Goal: Information Seeking & Learning: Learn about a topic

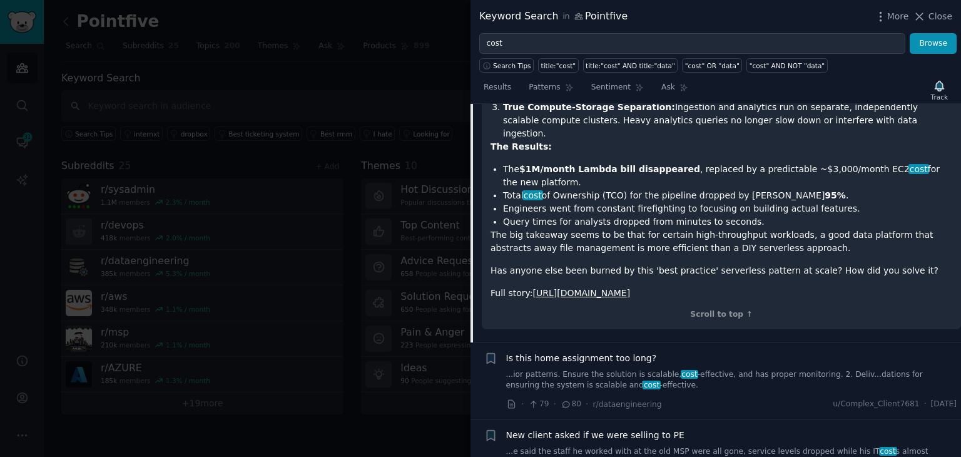
scroll to position [2469, 0]
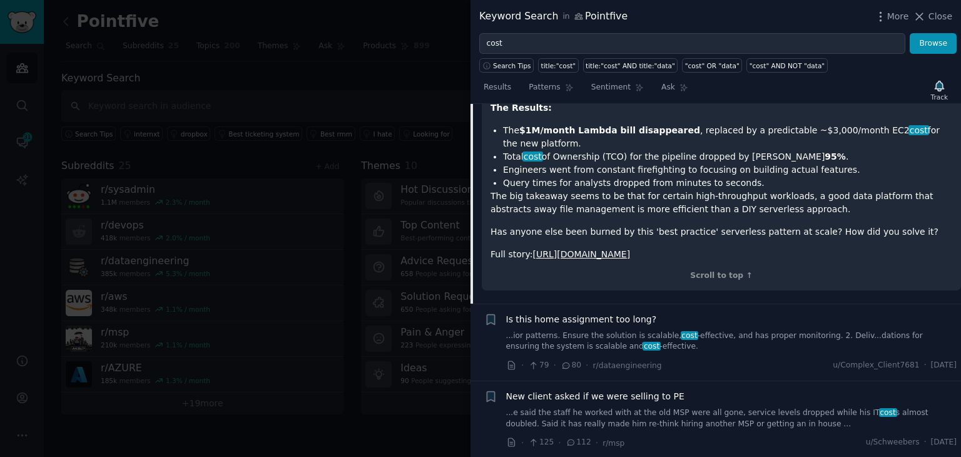
click at [697, 313] on div "Is this home assignment too long? ...ior patterns. Ensure the solution is scala…" at bounding box center [731, 342] width 451 height 59
click at [612, 313] on div "Is this home assignment too long? ...ior patterns. Ensure the solution is scala…" at bounding box center [731, 332] width 451 height 39
click at [602, 313] on span "Is this home assignment too long?" at bounding box center [581, 319] width 151 height 13
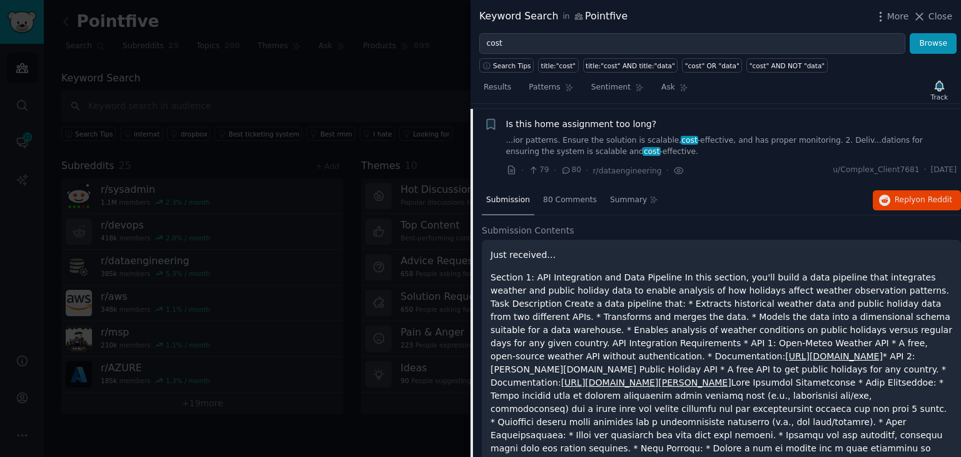
scroll to position [1796, 0]
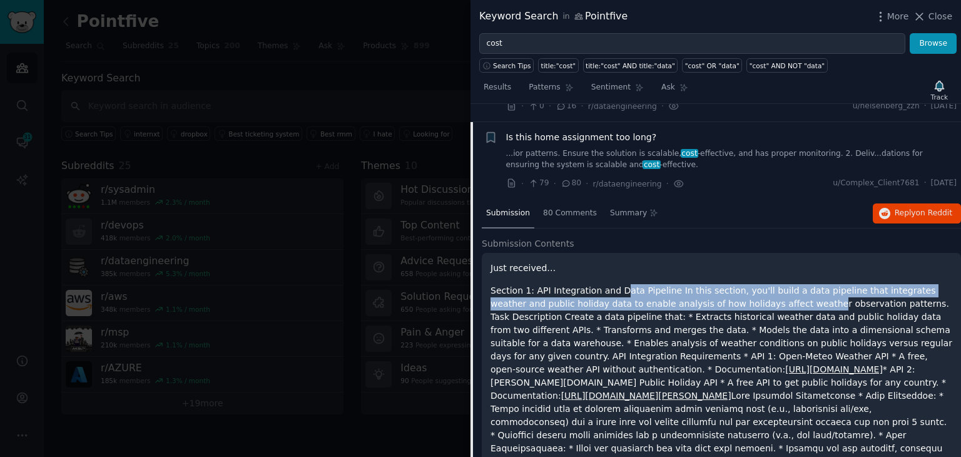
drag, startPoint x: 614, startPoint y: 271, endPoint x: 751, endPoint y: 280, distance: 137.2
click at [751, 284] on p "Section 1: API Integration and Data Pipeline In this section, you'll build a da…" at bounding box center [721, 422] width 462 height 276
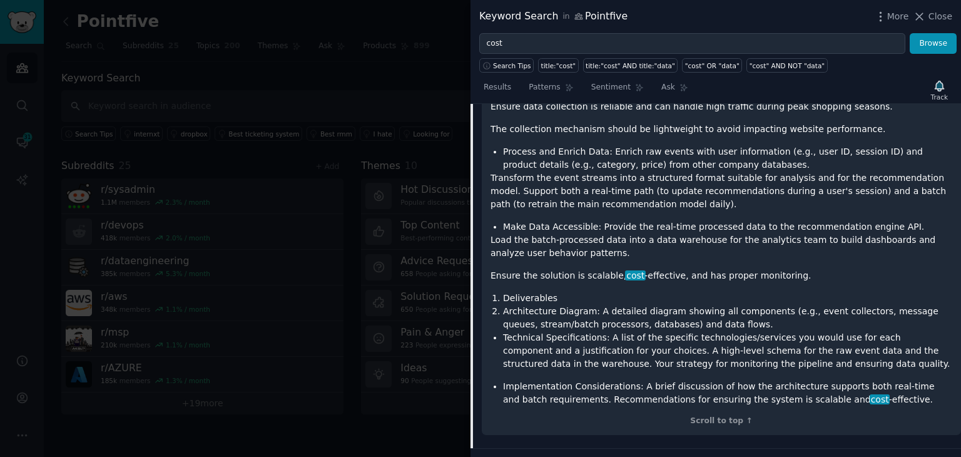
scroll to position [2671, 0]
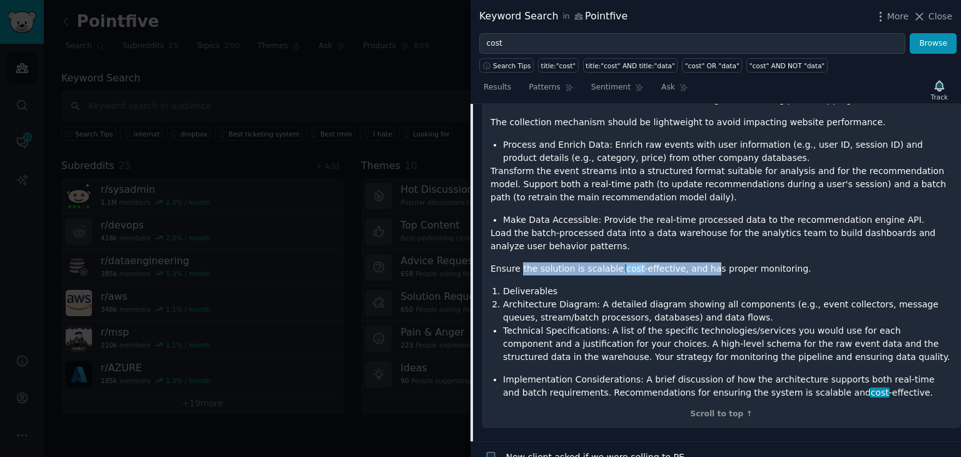
drag, startPoint x: 520, startPoint y: 156, endPoint x: 690, endPoint y: 156, distance: 170.7
click at [690, 262] on p "Ensure the solution is scalable, cost -effective, and has proper monitoring." at bounding box center [721, 268] width 462 height 13
click at [542, 298] on li "Architecture Diagram: A detailed diagram showing all components (e.g., event co…" at bounding box center [727, 311] width 449 height 26
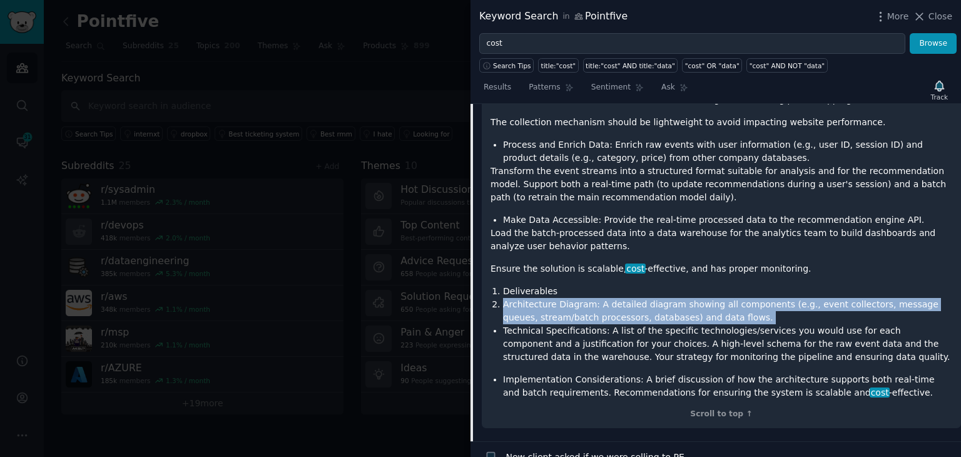
click at [542, 298] on li "Architecture Diagram: A detailed diagram showing all components (e.g., event co…" at bounding box center [727, 311] width 449 height 26
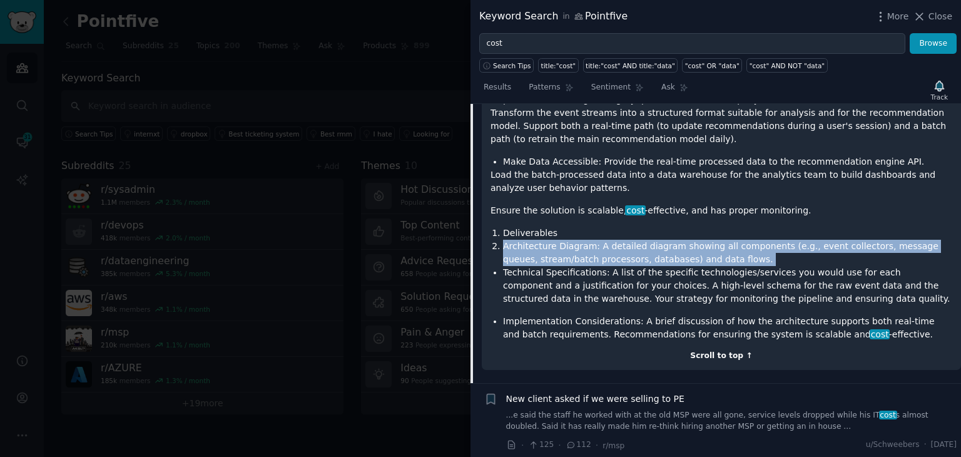
scroll to position [2734, 0]
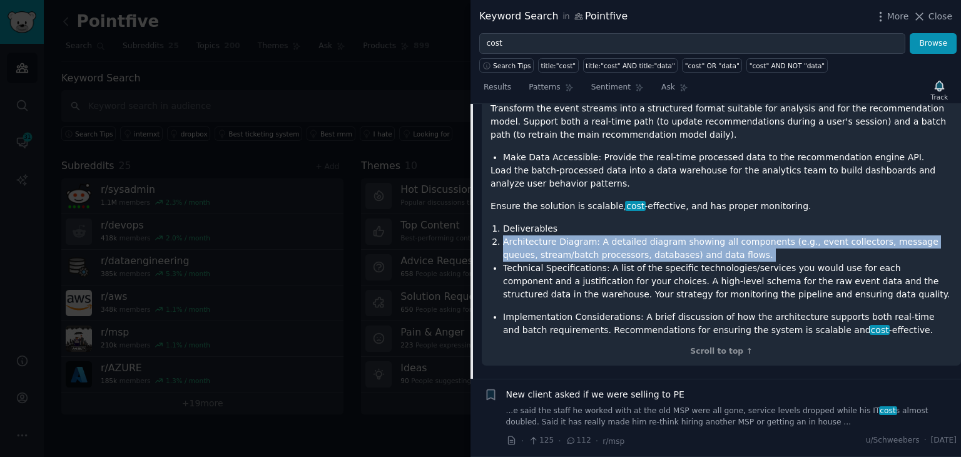
click at [669, 405] on link "...e said the staff he worked with at the old MSP were all gone, service levels…" at bounding box center [731, 416] width 451 height 22
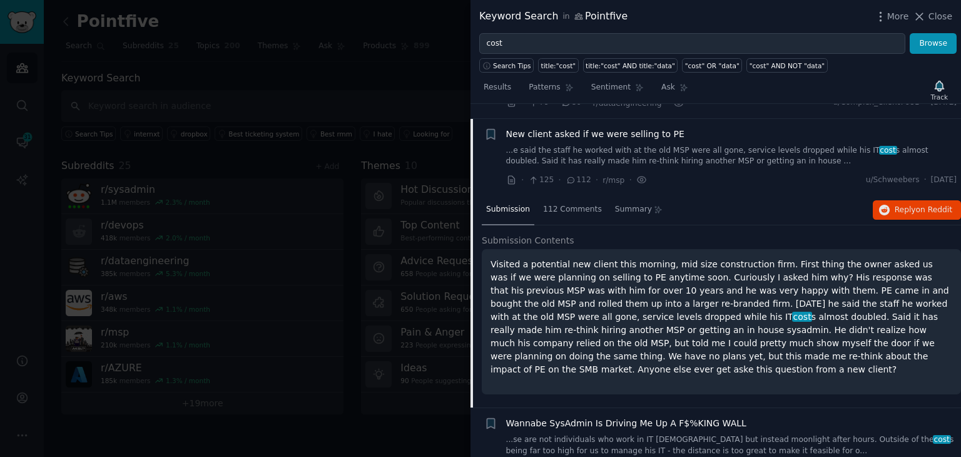
scroll to position [1873, 0]
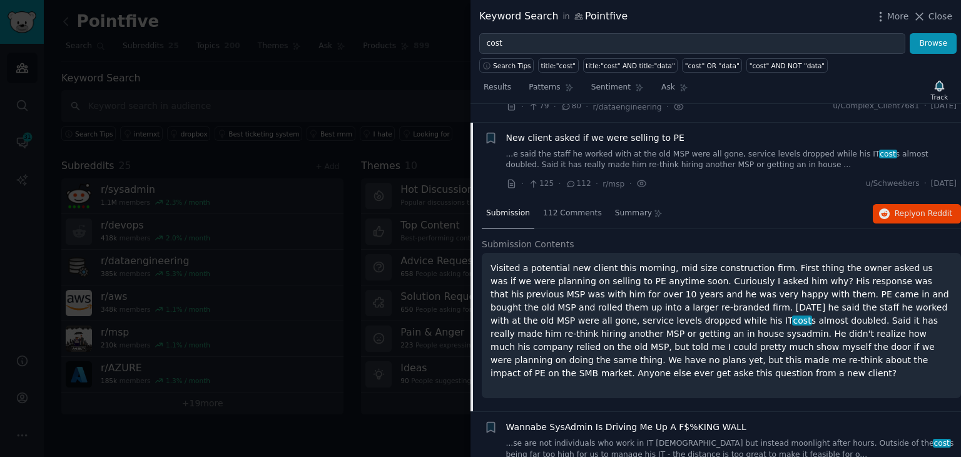
click at [606, 261] on p "Visited a potential new client this morning, mid size construction firm. First …" at bounding box center [721, 320] width 462 height 118
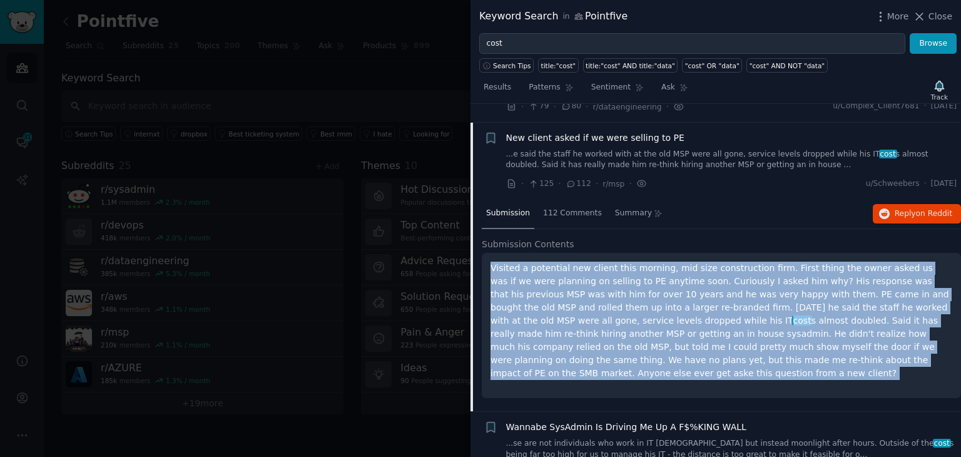
click at [606, 261] on p "Visited a potential new client this morning, mid size construction firm. First …" at bounding box center [721, 320] width 462 height 118
click at [573, 263] on p "Visited a potential new client this morning, mid size construction firm. First …" at bounding box center [721, 320] width 462 height 118
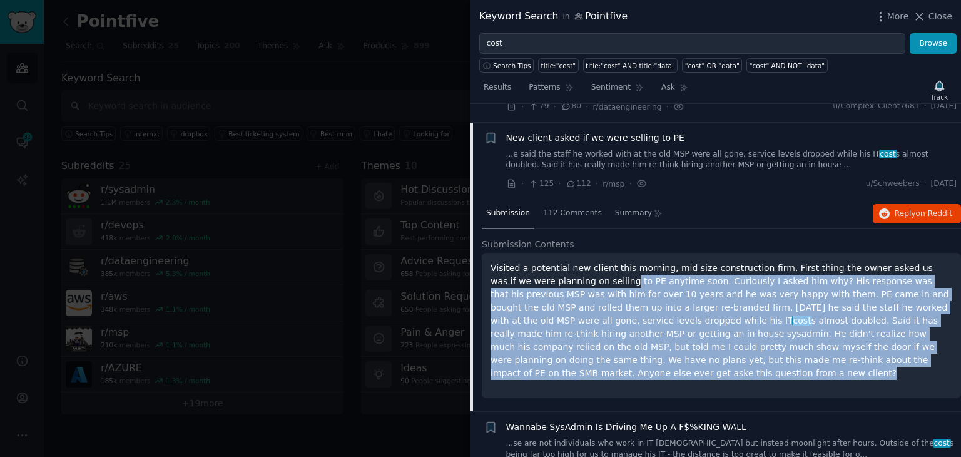
drag, startPoint x: 563, startPoint y: 262, endPoint x: 912, endPoint y: 345, distance: 358.6
click at [912, 345] on p "Visited a potential new client this morning, mid size construction firm. First …" at bounding box center [721, 320] width 462 height 118
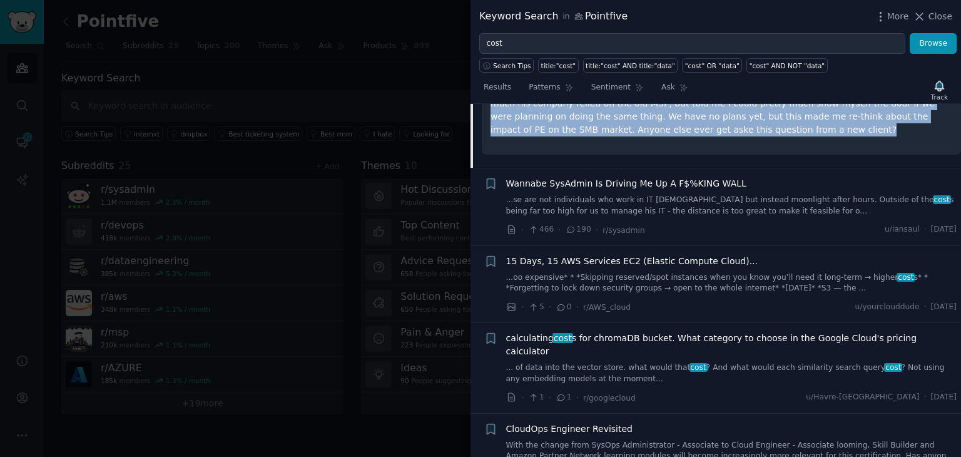
scroll to position [2123, 0]
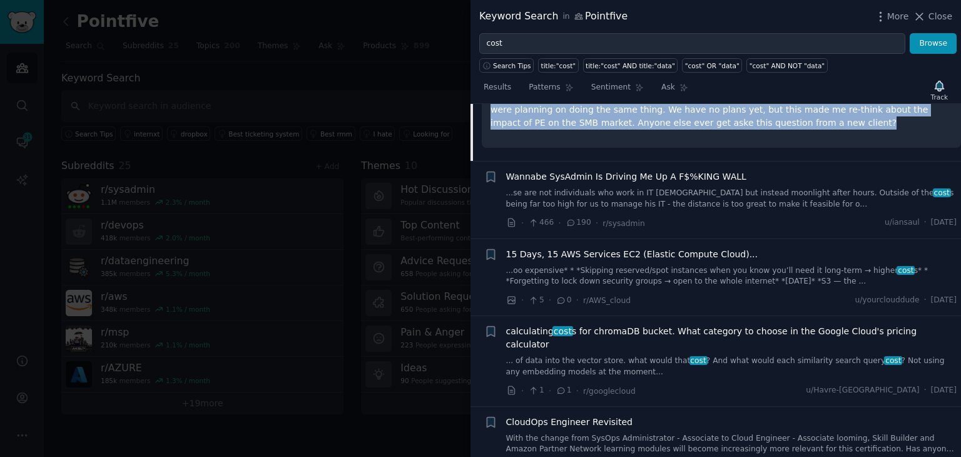
click at [618, 355] on link "... of data into the vector store. what would that cost ? And what would each s…" at bounding box center [731, 366] width 451 height 22
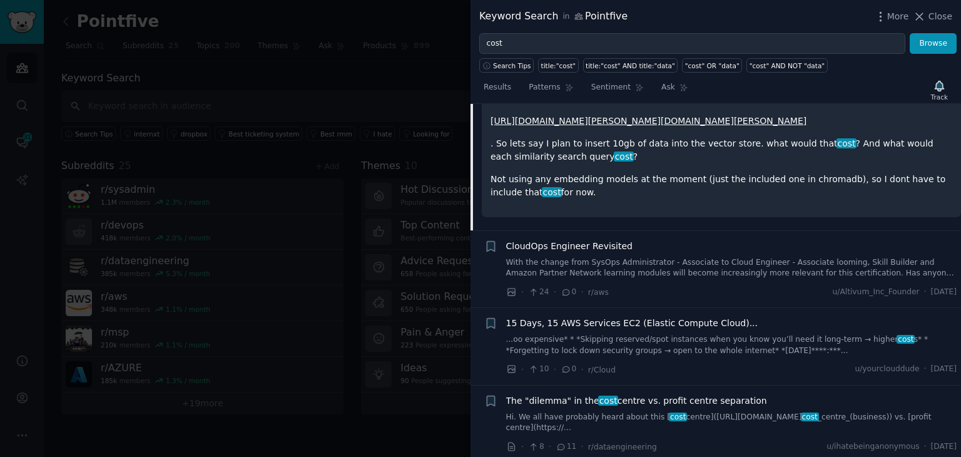
scroll to position [2354, 0]
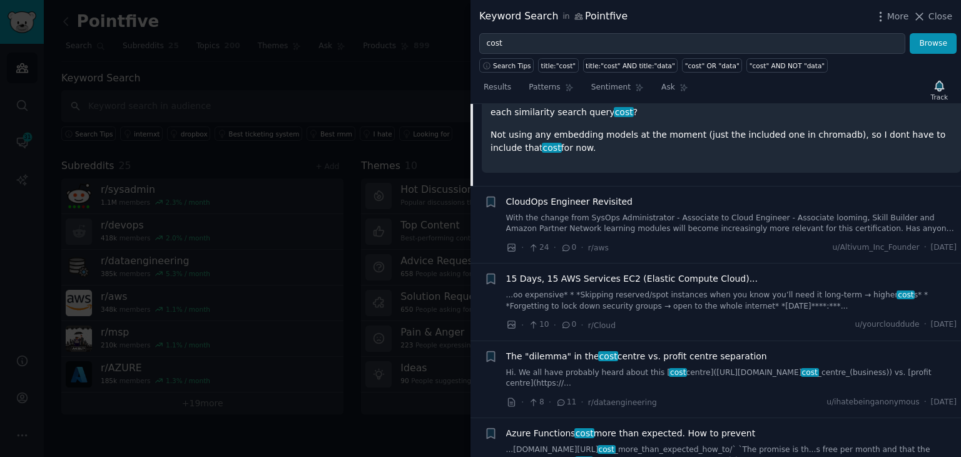
click at [585, 367] on link "Hi. We all have probably heard about this [ cost centre](https://en.wikipedia.o…" at bounding box center [731, 378] width 451 height 22
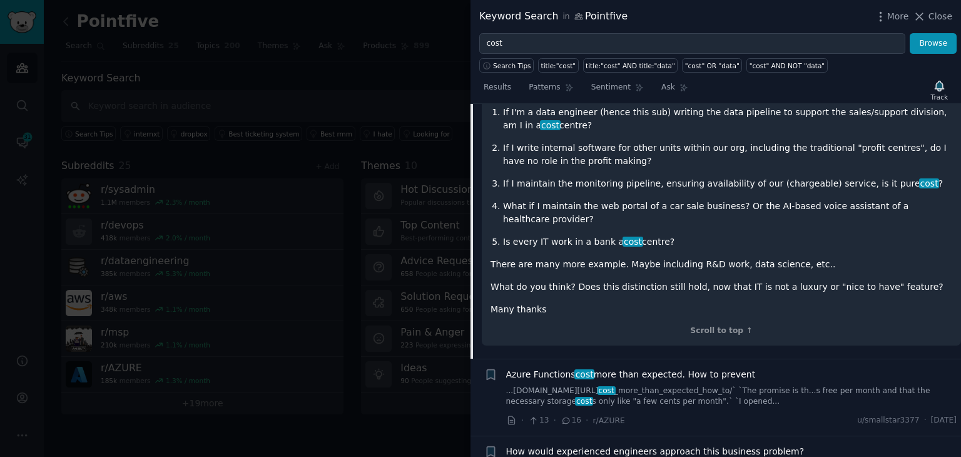
scroll to position [2648, 0]
click at [764, 385] on link "...dit.com/r/AZURE/comments/xudqld/azure_functions_ cost _more_than_expected_ho…" at bounding box center [731, 396] width 451 height 22
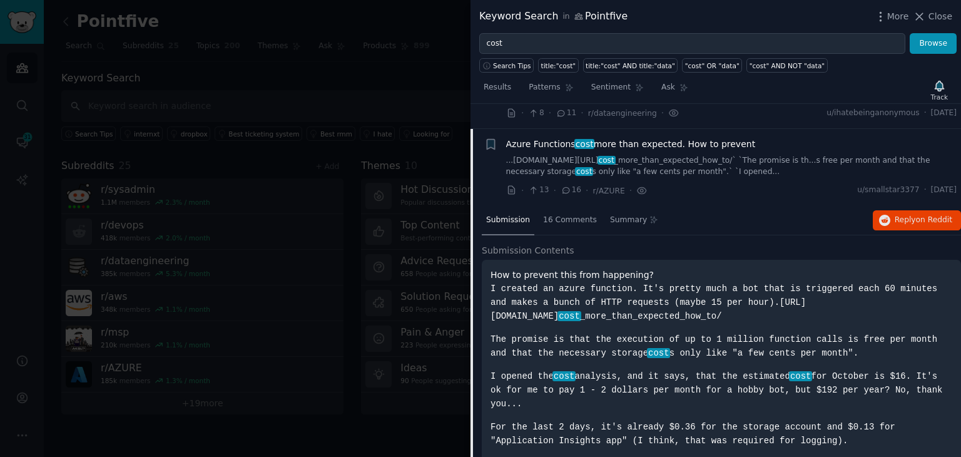
scroll to position [2412, 0]
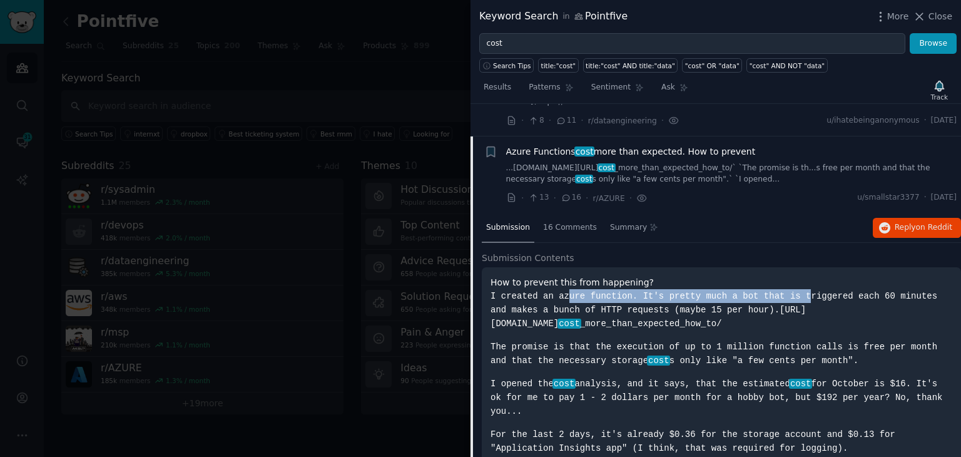
drag, startPoint x: 560, startPoint y: 263, endPoint x: 784, endPoint y: 266, distance: 223.3
click at [784, 291] on code "I created an azure function. It's pretty much a bot that is triggered each 60 m…" at bounding box center [713, 310] width 447 height 38
click at [670, 291] on code "I created an azure function. It's pretty much a bot that is triggered each 60 m…" at bounding box center [713, 310] width 447 height 38
drag, startPoint x: 633, startPoint y: 261, endPoint x: 689, endPoint y: 285, distance: 60.8
click at [689, 291] on code "I created an azure function. It's pretty much a bot that is triggered each 60 m…" at bounding box center [713, 310] width 447 height 38
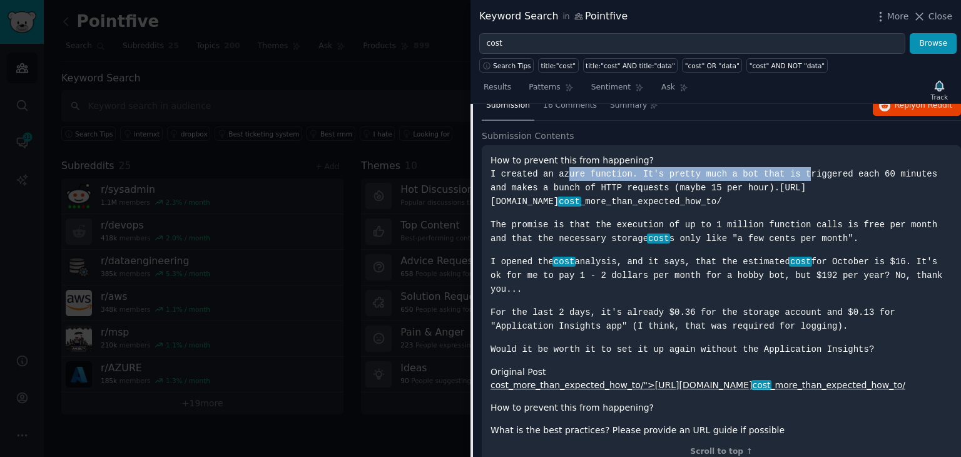
scroll to position [2537, 0]
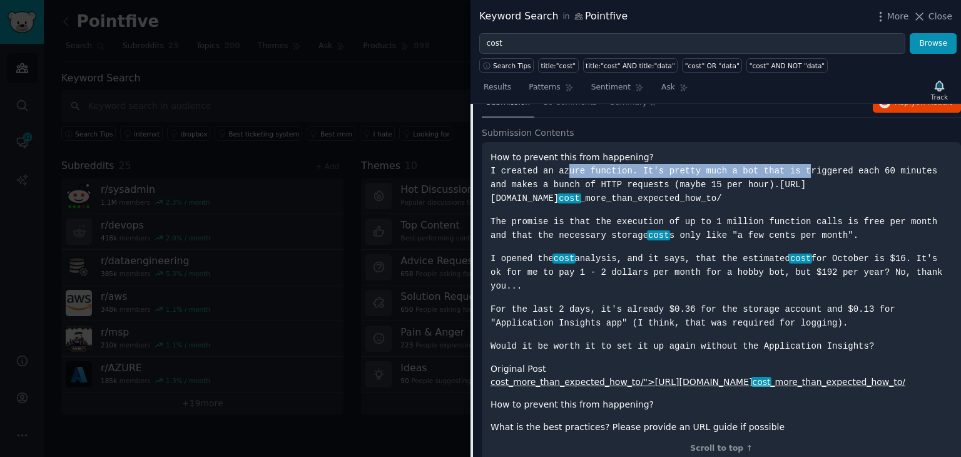
drag, startPoint x: 514, startPoint y: 234, endPoint x: 924, endPoint y: 254, distance: 410.1
click at [924, 254] on p "I opened the cost analysis, and it says, that the estimated cost for October is…" at bounding box center [721, 271] width 462 height 41
click at [670, 253] on code "I opened the cost analysis, and it says, that the estimated cost for October is…" at bounding box center [716, 272] width 452 height 38
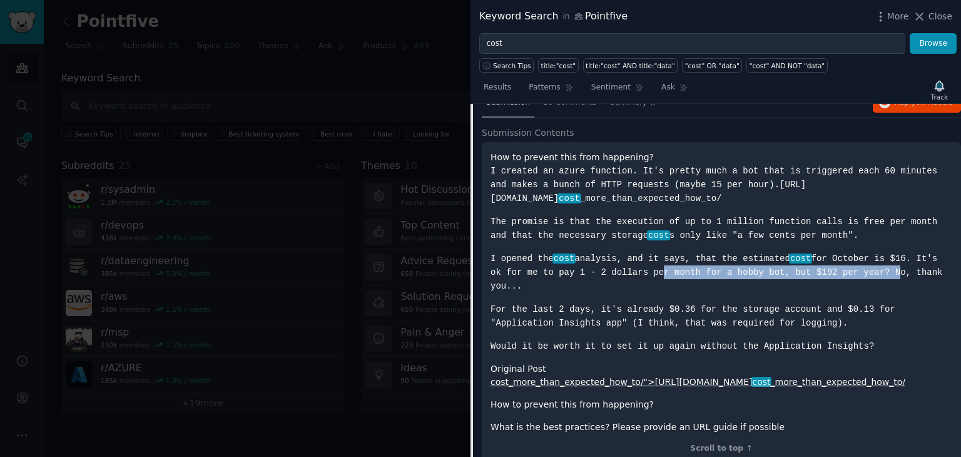
drag, startPoint x: 630, startPoint y: 248, endPoint x: 777, endPoint y: 251, distance: 146.4
click at [846, 253] on code "I opened the cost analysis, and it says, that the estimated cost for October is…" at bounding box center [716, 272] width 452 height 38
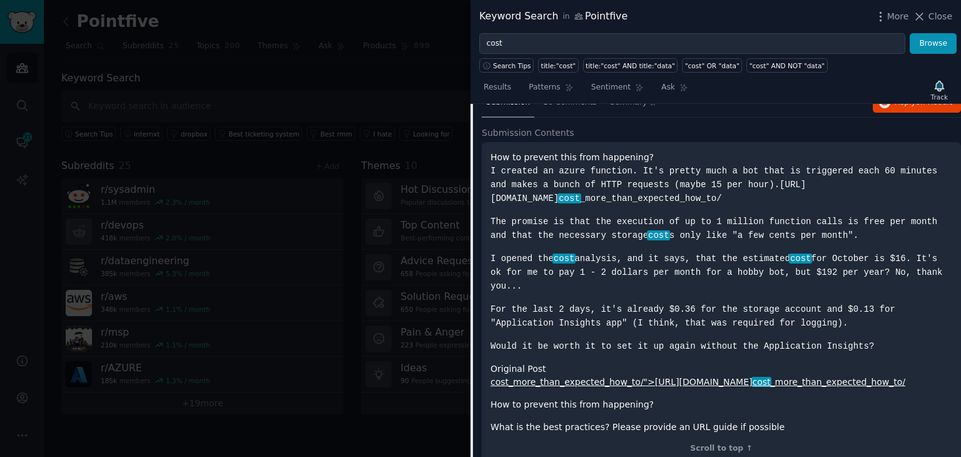
click at [526, 304] on code "For the last 2 days, it's already $0.36 for the storage account and $0.13 for "…" at bounding box center [692, 316] width 405 height 24
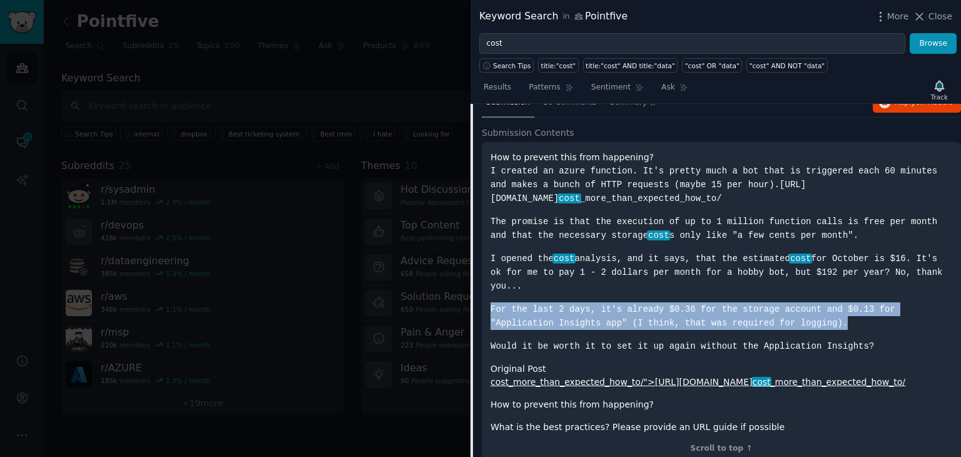
click at [526, 304] on code "For the last 2 days, it's already $0.36 for the storage account and $0.13 for "…" at bounding box center [692, 316] width 405 height 24
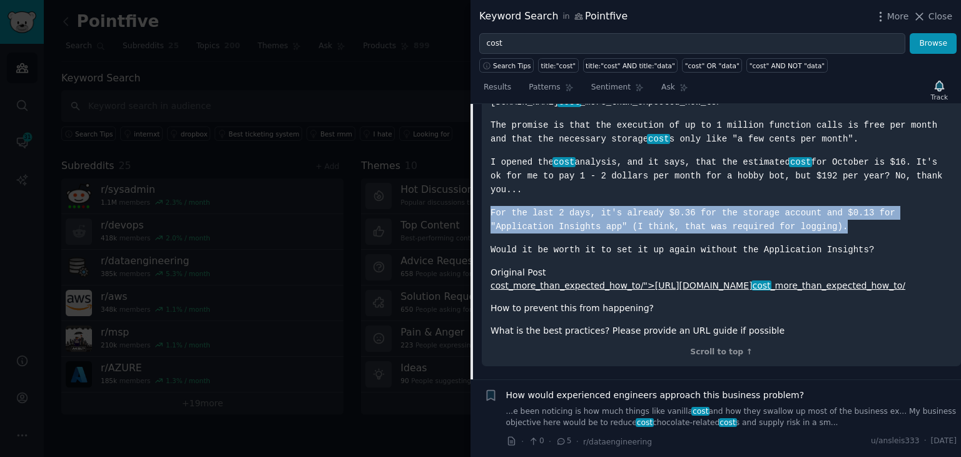
scroll to position [2725, 0]
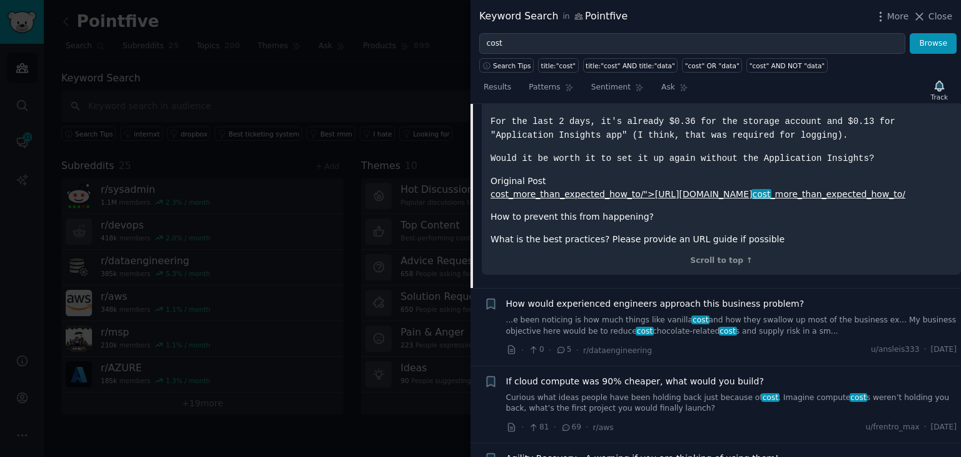
click at [617, 297] on div "How would experienced engineers approach this business problem? ...e been notic…" at bounding box center [731, 316] width 451 height 39
click at [615, 315] on link "...e been noticing is how much things like vanilla cost and how they swallow up…" at bounding box center [731, 326] width 451 height 22
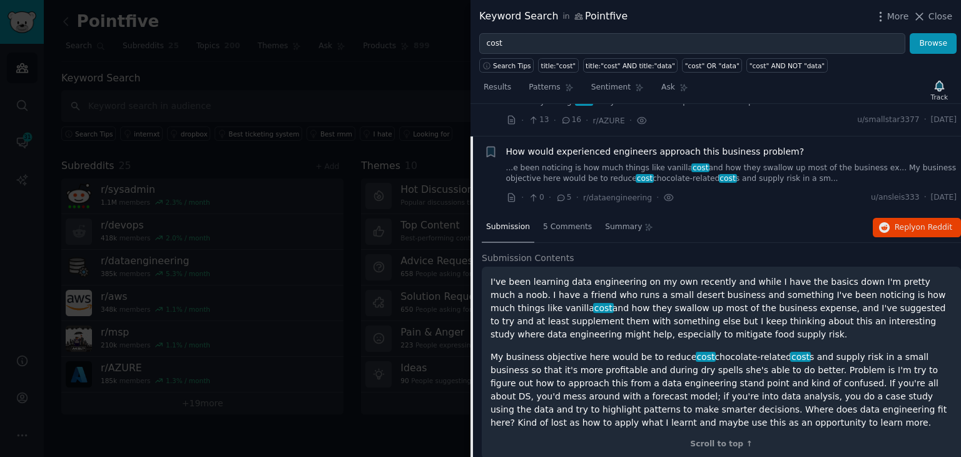
scroll to position [2489, 0]
click at [913, 223] on span "Reply on Reddit" at bounding box center [923, 228] width 58 height 11
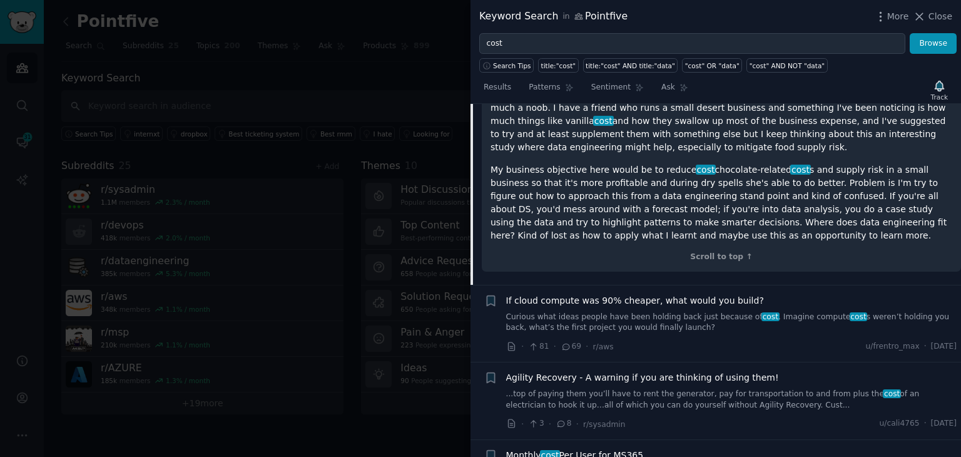
scroll to position [2677, 0]
click at [672, 311] on link "Curious what ideas people have been holding back just because of cost . Imagine…" at bounding box center [731, 322] width 451 height 22
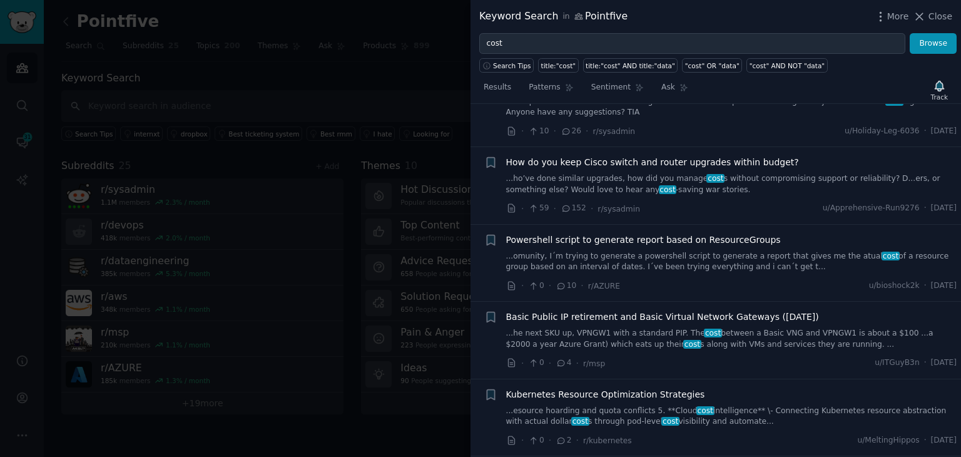
scroll to position [3380, 0]
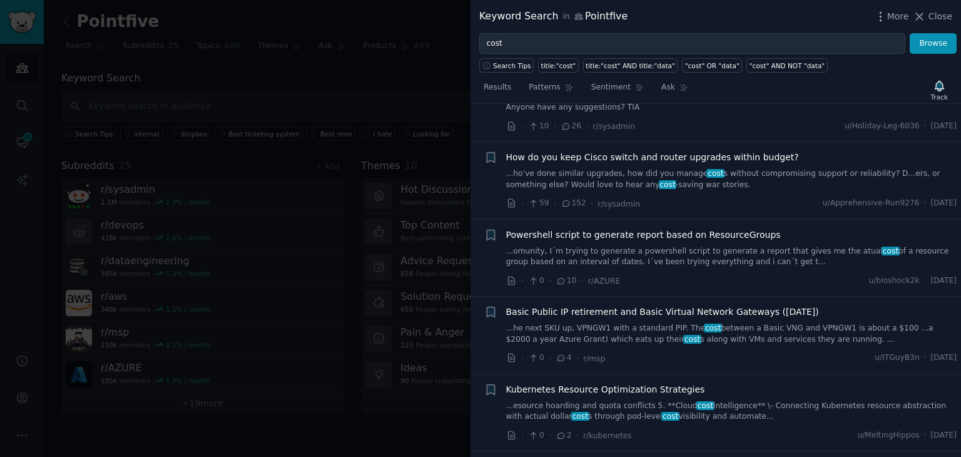
click at [744, 428] on div "· 0 · 2 · r/kubernetes u/MeltingHippos · Thu 8/14/2025" at bounding box center [731, 434] width 451 height 13
click at [736, 400] on link "...esource hoarding and quota conflicts 5. **Cloud cost intelligence** \- Conne…" at bounding box center [731, 411] width 451 height 22
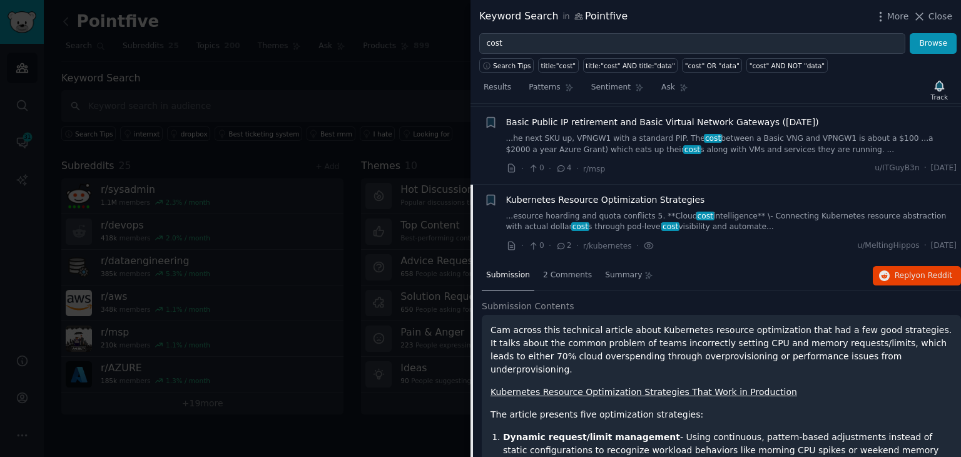
scroll to position [3415, 0]
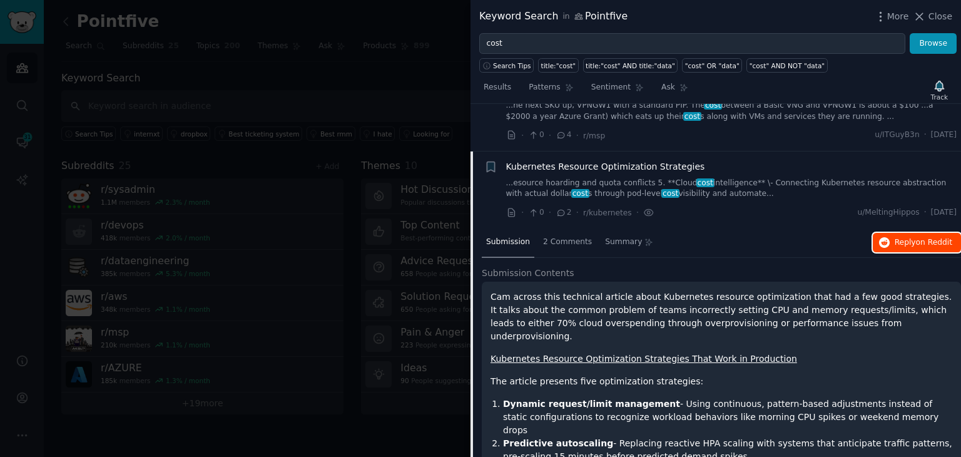
click at [892, 233] on button "Reply on Reddit" at bounding box center [916, 243] width 88 height 20
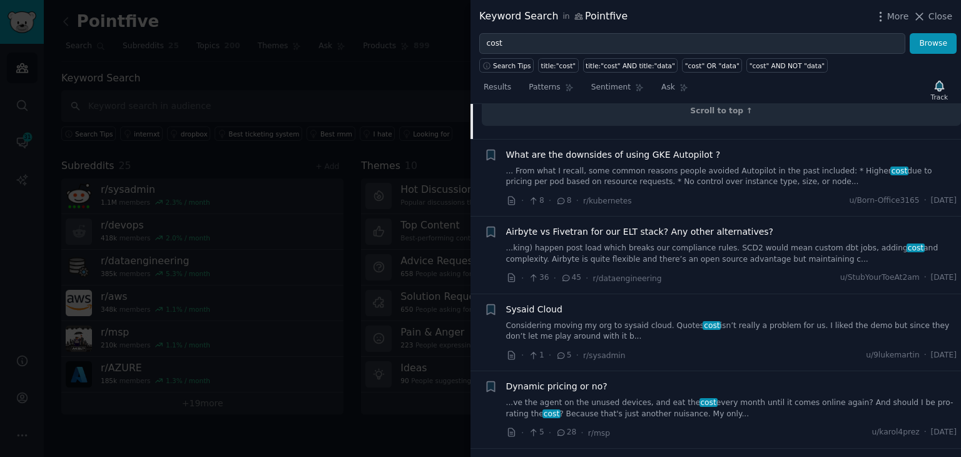
scroll to position [3853, 0]
click at [677, 395] on link "...ve the agent on the unused devices, and eat the cost every month until it co…" at bounding box center [731, 406] width 451 height 22
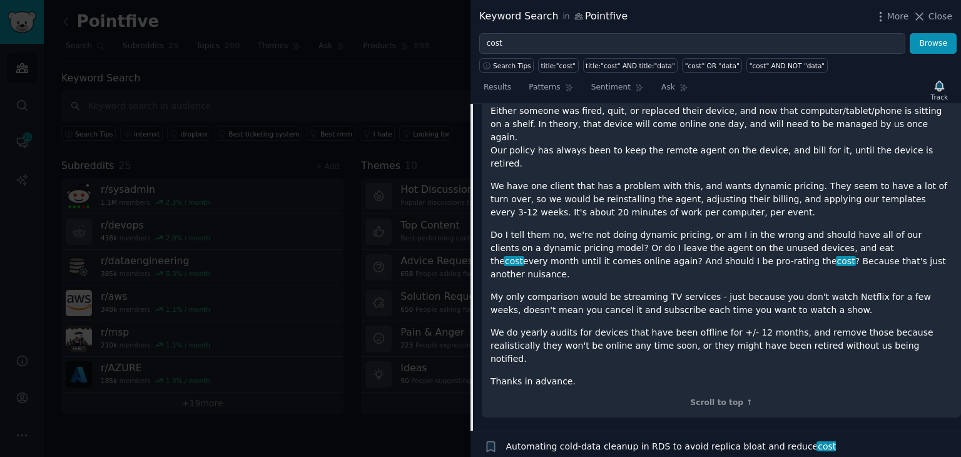
scroll to position [4098, 0]
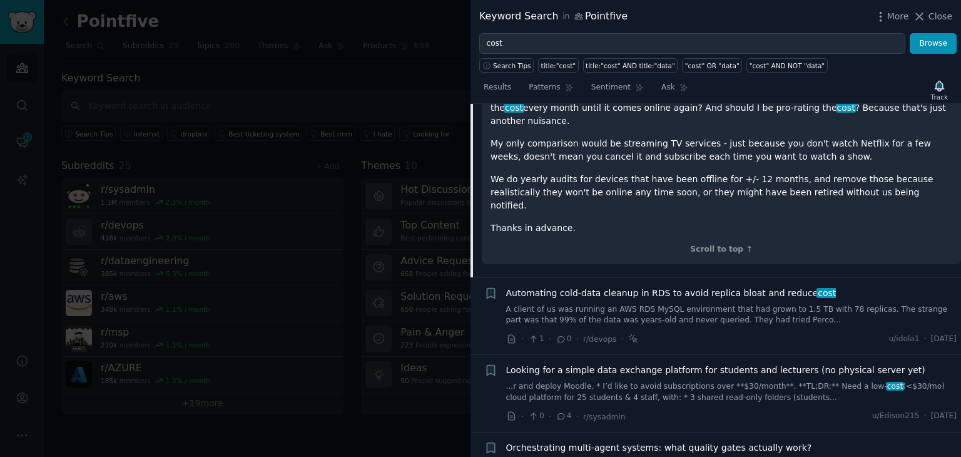
click at [679, 304] on link "A client of us was running an AWS RDS MySQL environment that had grown to 1.5 T…" at bounding box center [731, 315] width 451 height 22
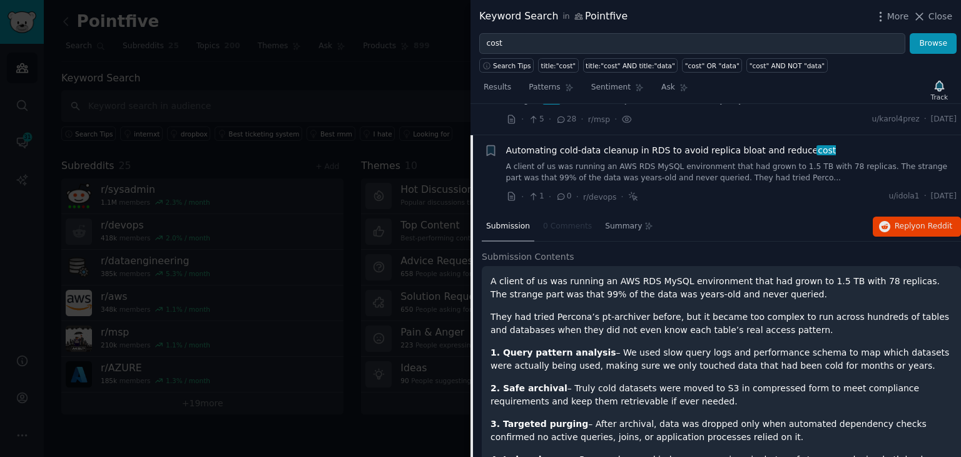
scroll to position [3800, 0]
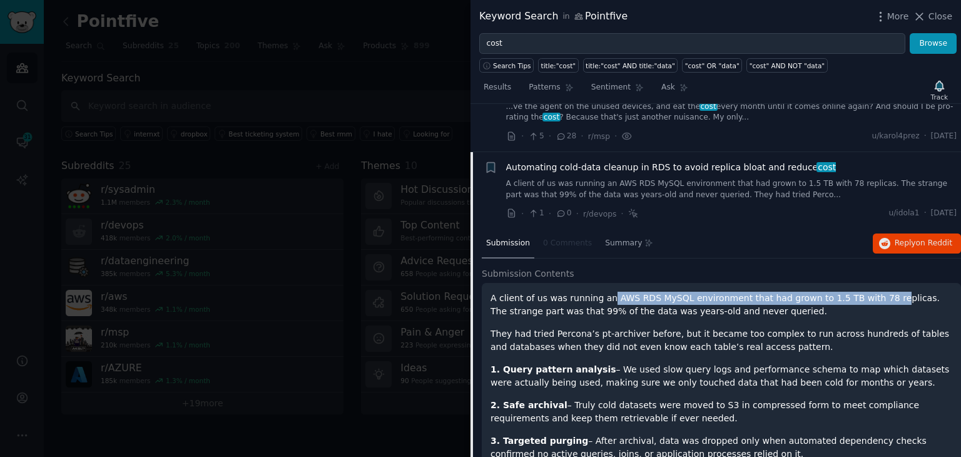
drag, startPoint x: 601, startPoint y: 248, endPoint x: 860, endPoint y: 248, distance: 258.9
click at [860, 291] on p "A client of us was running an AWS RDS MySQL environment that had grown to 1.5 T…" at bounding box center [721, 304] width 462 height 26
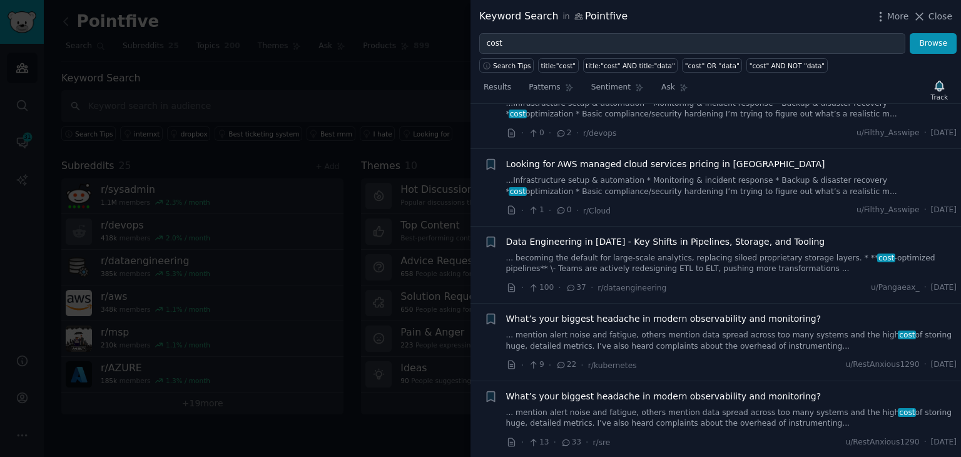
scroll to position [5489, 0]
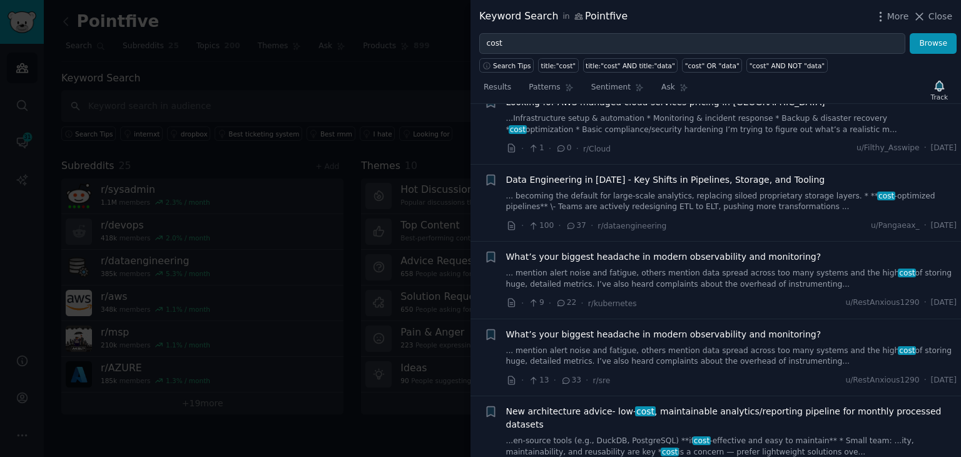
click at [627, 345] on link "... mention alert noise and fatigue, others mention data spread across too many…" at bounding box center [731, 356] width 451 height 22
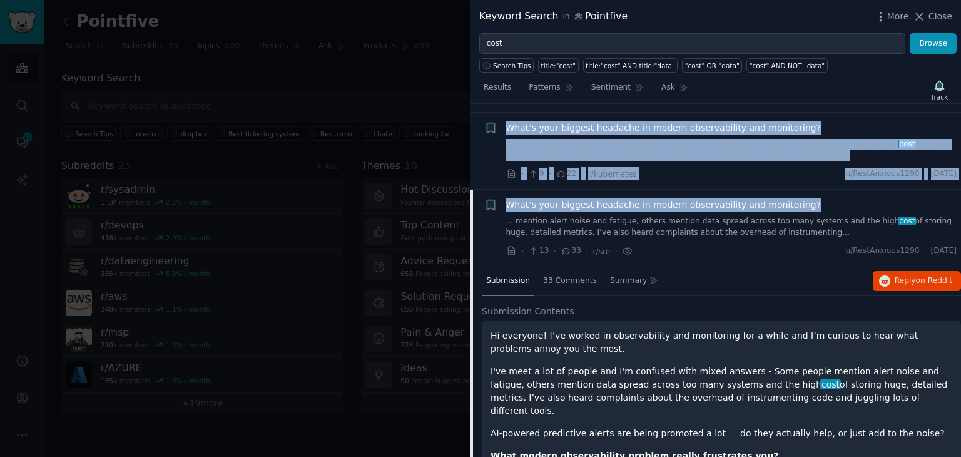
scroll to position [5162, 0]
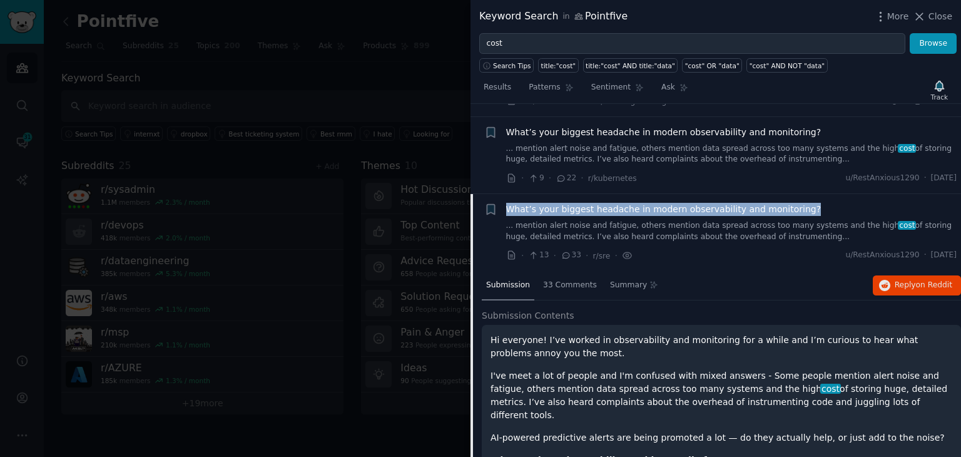
drag, startPoint x: 816, startPoint y: 113, endPoint x: 503, endPoint y: 141, distance: 314.0
click at [503, 203] on div "Bookmark this conversation + What’s your biggest headache in modern observabili…" at bounding box center [720, 232] width 473 height 59
copy span "What’s your biggest headache in modern observability and monitoring?"
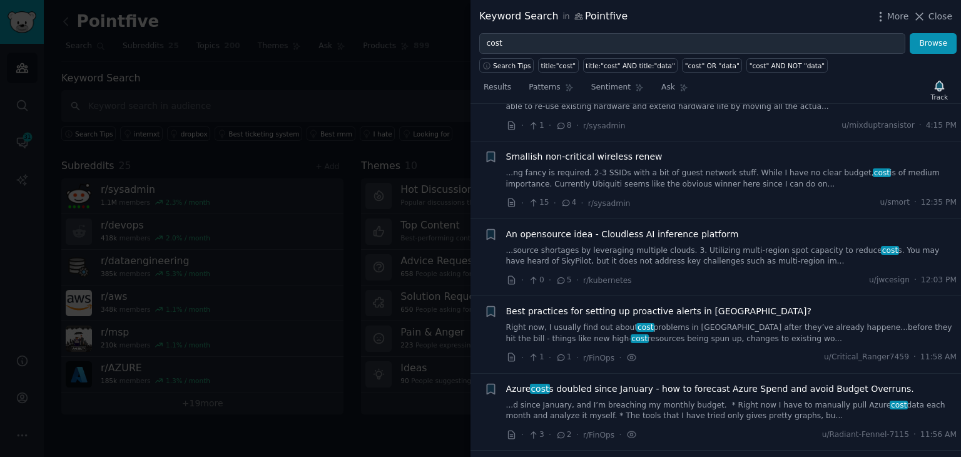
scroll to position [0, 0]
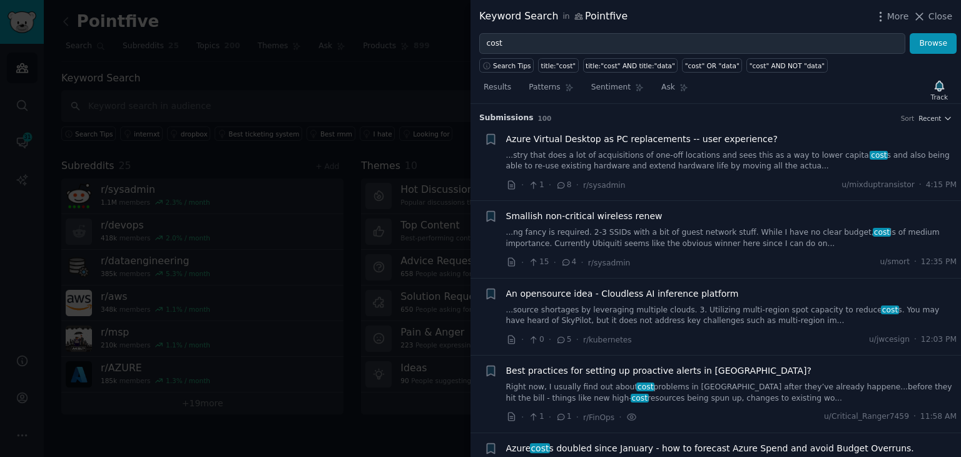
click at [694, 393] on link "Right now, I usually find out about cost problems in Azure after they’ve alread…" at bounding box center [731, 393] width 451 height 22
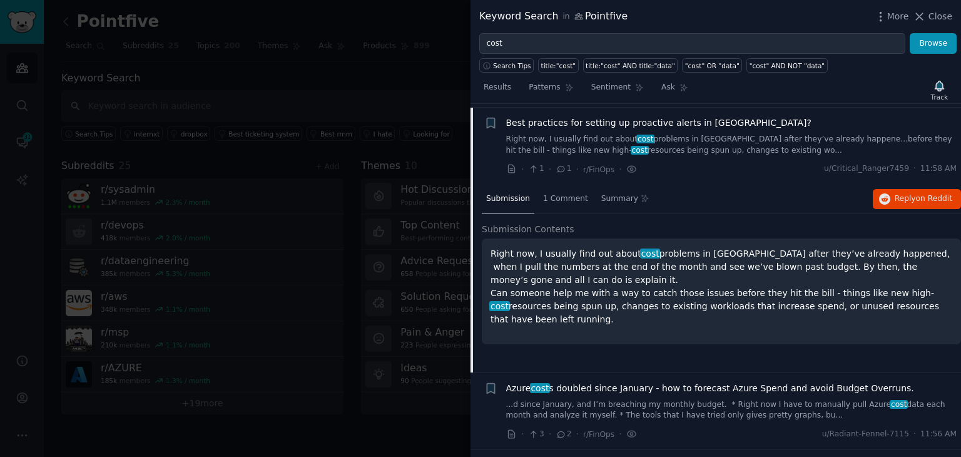
scroll to position [251, 0]
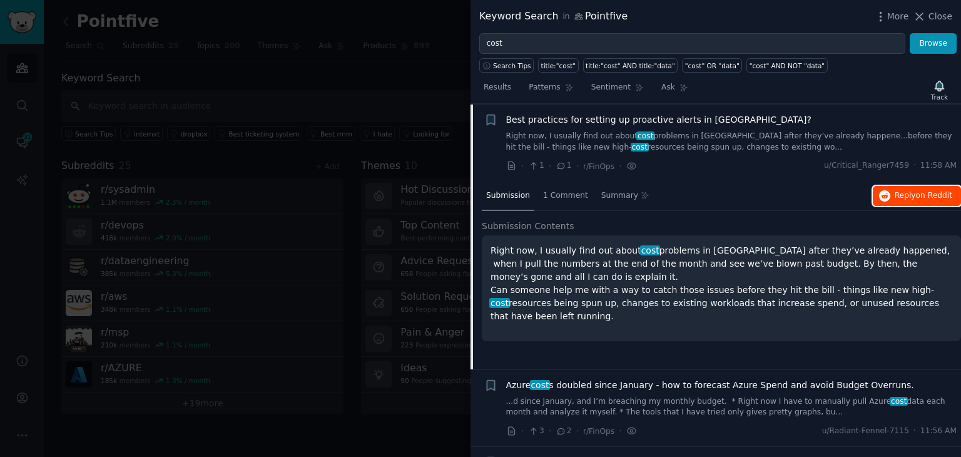
click at [909, 191] on span "Reply on Reddit" at bounding box center [923, 195] width 58 height 11
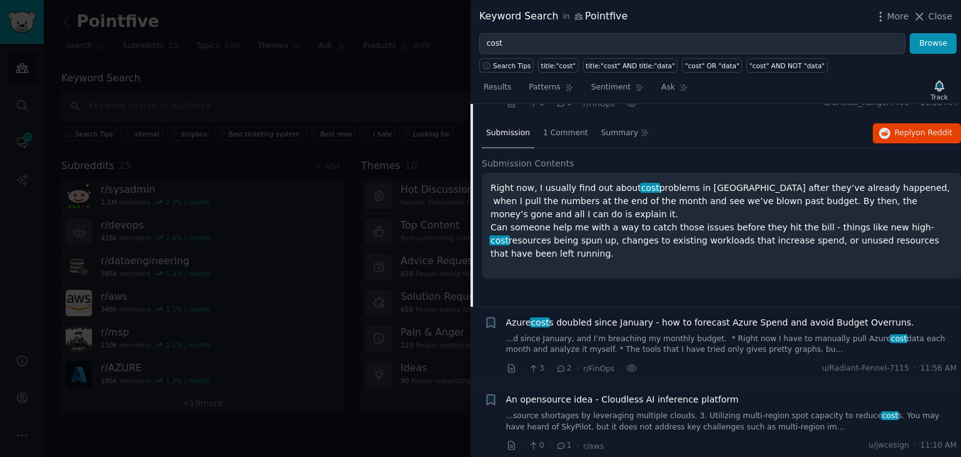
click at [687, 346] on link "...d since January, and I’m breaching my monthly budget. * Right now I have to …" at bounding box center [731, 344] width 451 height 22
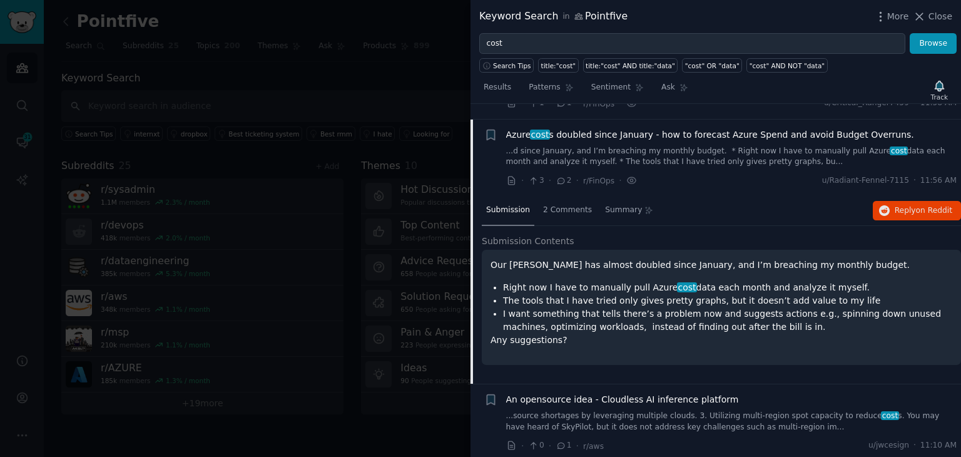
scroll to position [328, 0]
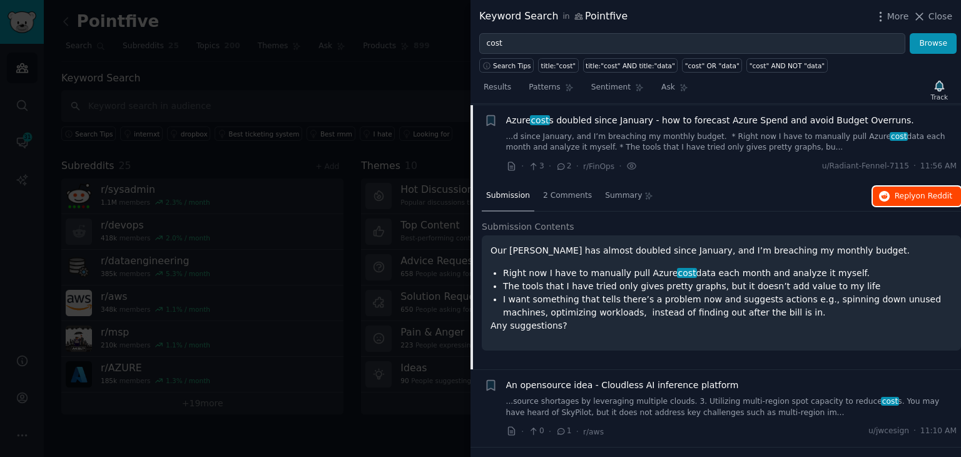
click at [893, 199] on button "Reply on Reddit" at bounding box center [916, 196] width 88 height 20
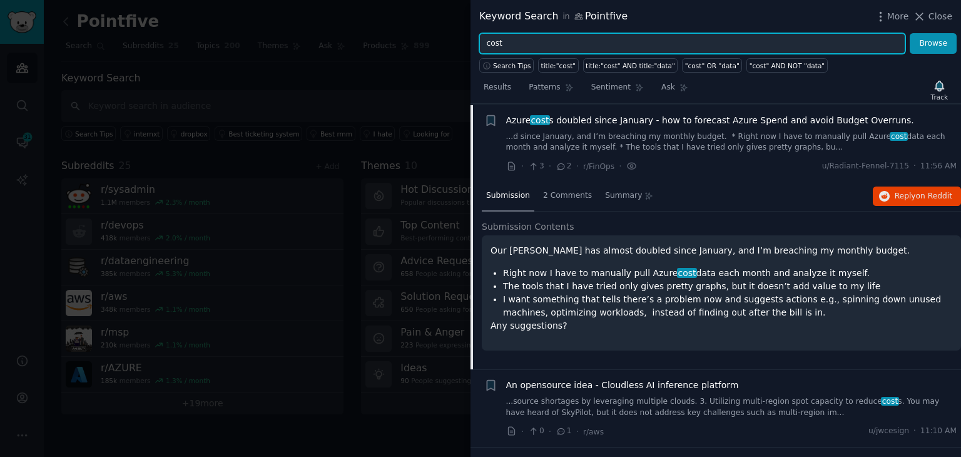
click at [564, 48] on input "cost" at bounding box center [692, 43] width 426 height 21
click at [909, 33] on button "Browse" at bounding box center [932, 43] width 47 height 21
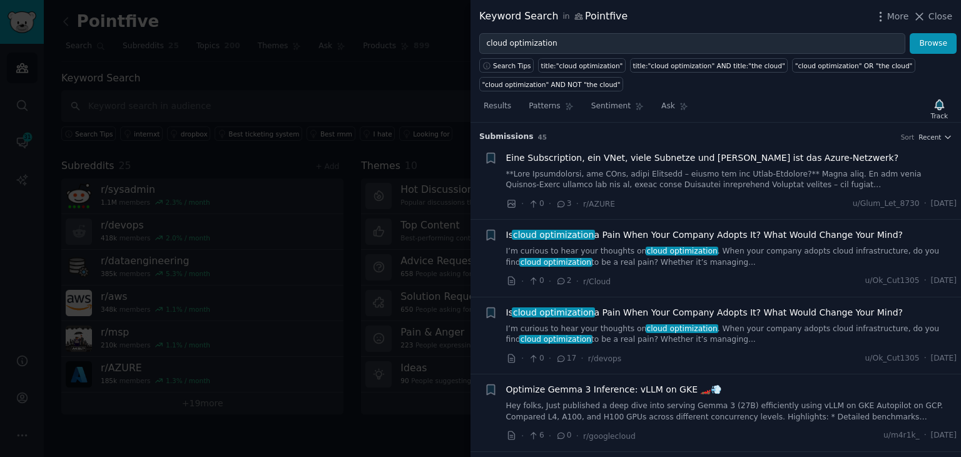
click at [747, 269] on div "Is cloud optimization a Pain When Your Company Adopts It? What Would Change You…" at bounding box center [731, 257] width 451 height 59
click at [763, 258] on link "I’m curious to hear your thoughts on cloud optimization . When your company ado…" at bounding box center [731, 257] width 451 height 22
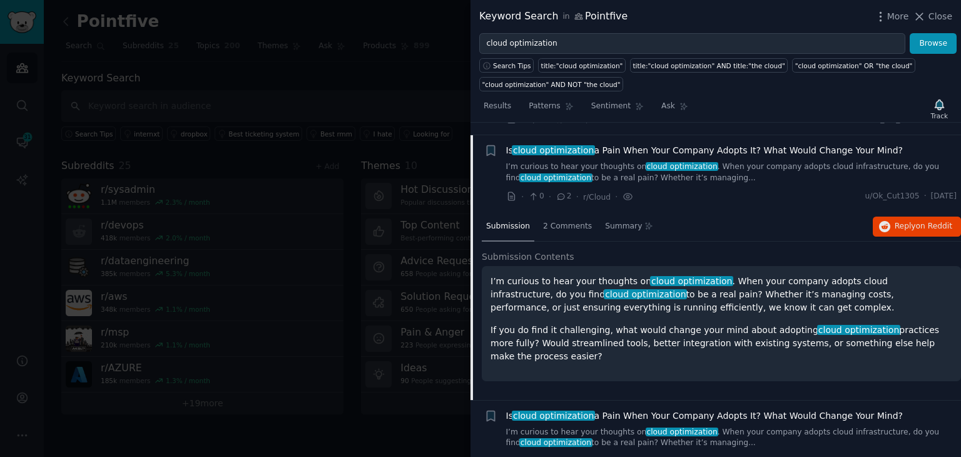
scroll to position [97, 0]
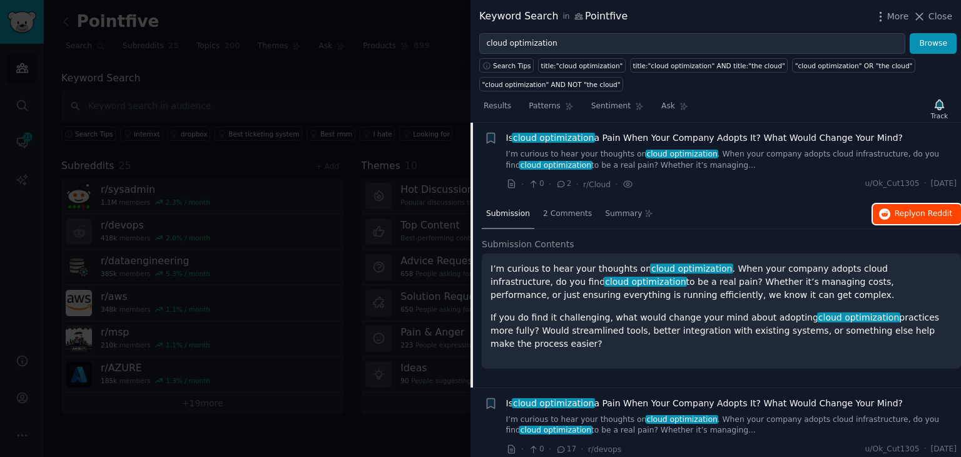
click at [901, 213] on span "Reply on Reddit" at bounding box center [923, 213] width 58 height 11
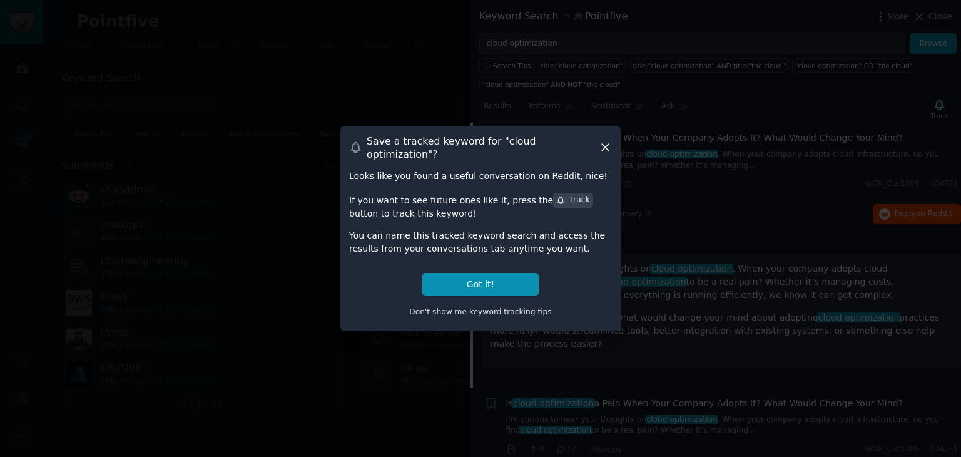
click at [608, 148] on icon at bounding box center [605, 147] width 13 height 13
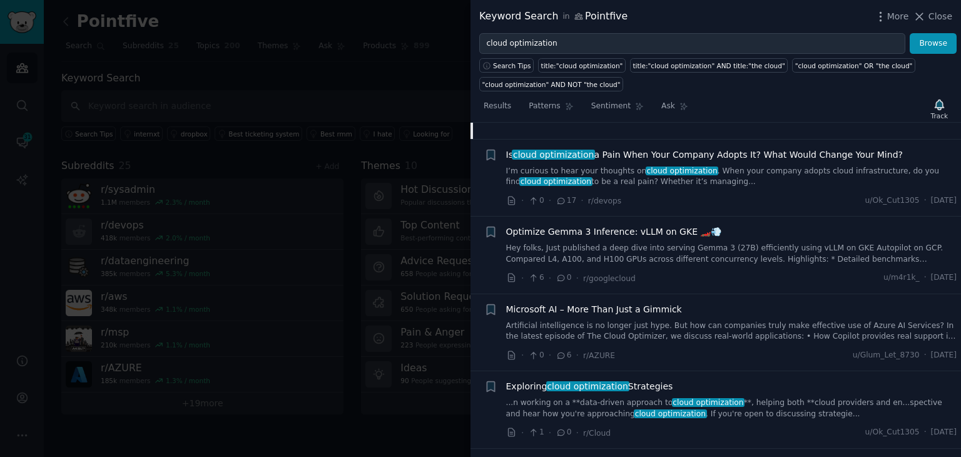
scroll to position [347, 0]
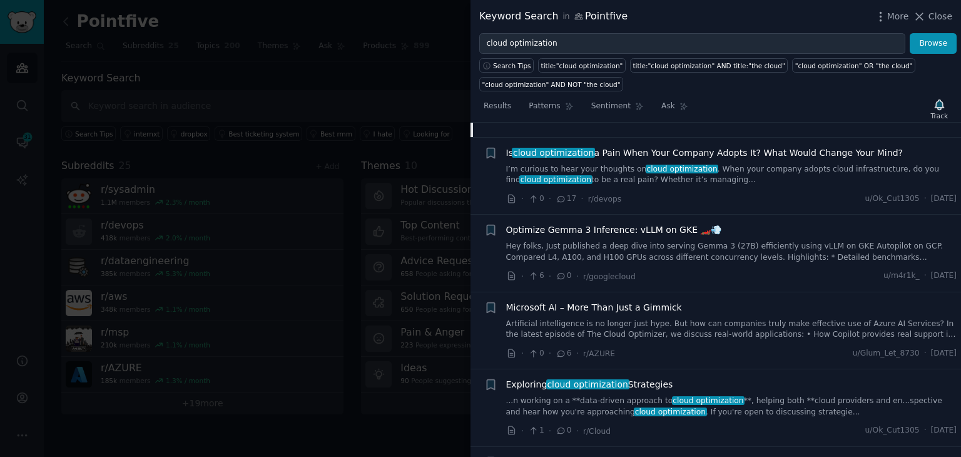
click at [620, 255] on link "Hey folks, Just published a deep dive into serving Gemma 3 (27B) efficiently us…" at bounding box center [731, 252] width 451 height 22
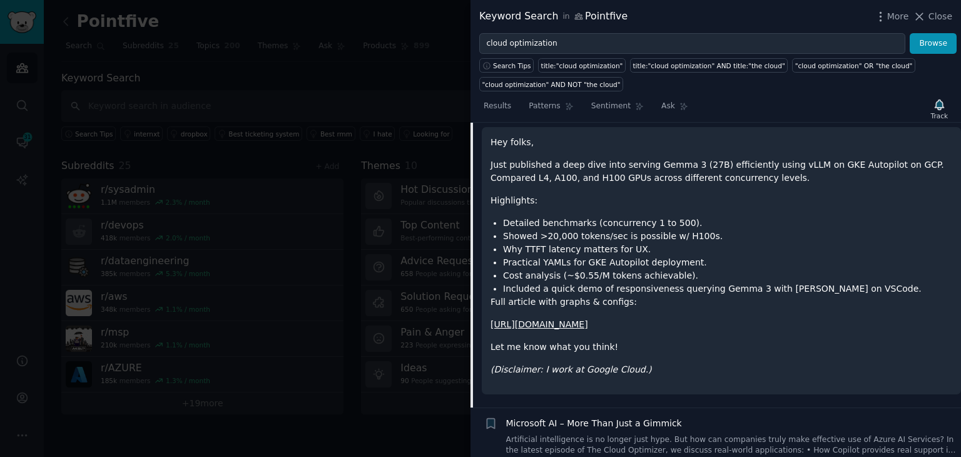
scroll to position [376, 0]
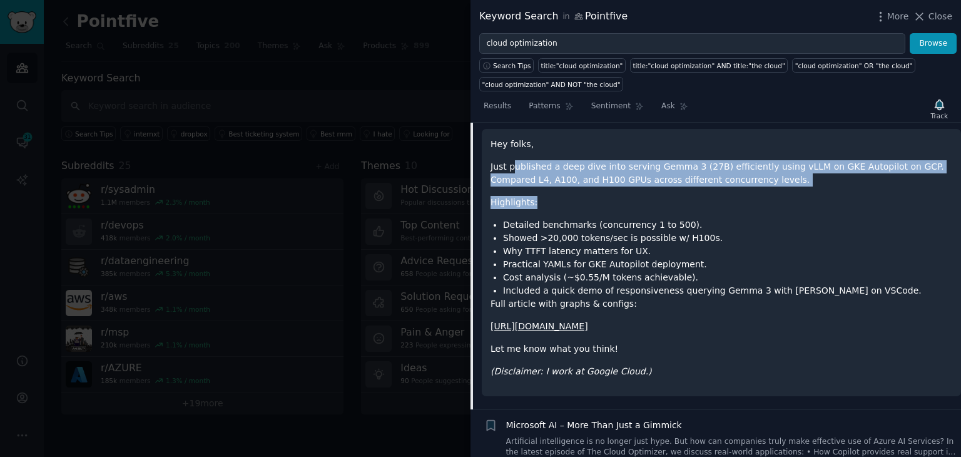
drag, startPoint x: 537, startPoint y: 164, endPoint x: 789, endPoint y: 185, distance: 252.8
click at [789, 185] on div "Hey folks, Just published a deep dive into serving Gemma 3 (27B) efficiently us…" at bounding box center [721, 258] width 462 height 240
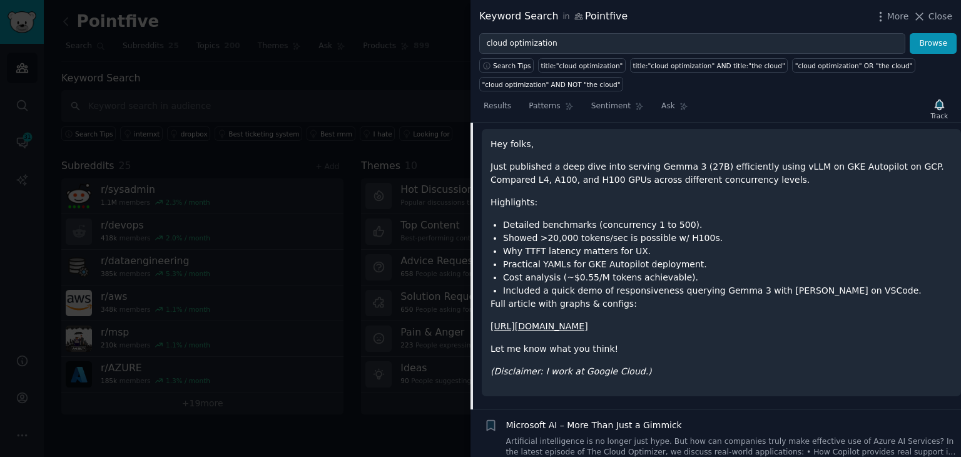
click at [615, 225] on li "Detailed benchmarks (concurrency 1 to 500)." at bounding box center [727, 224] width 449 height 13
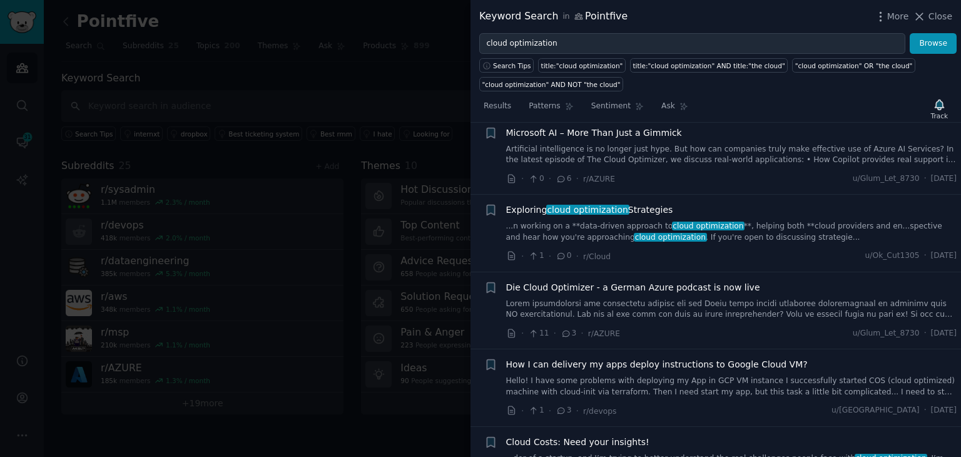
scroll to position [689, 0]
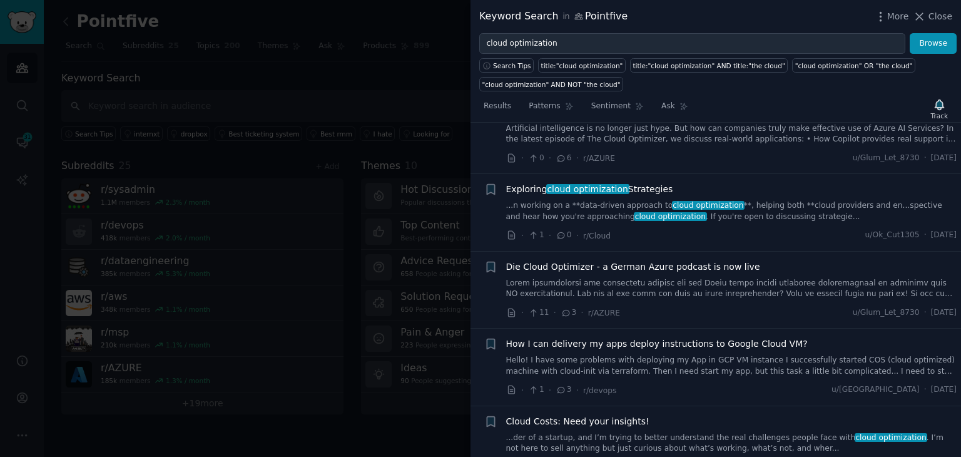
click at [774, 223] on div "Exploring cloud optimization Strategies ...n working on a **data-driven approac…" at bounding box center [731, 212] width 451 height 59
click at [772, 216] on link "...n working on a **data-driven approach to cloud optimization **, helping both…" at bounding box center [731, 211] width 451 height 22
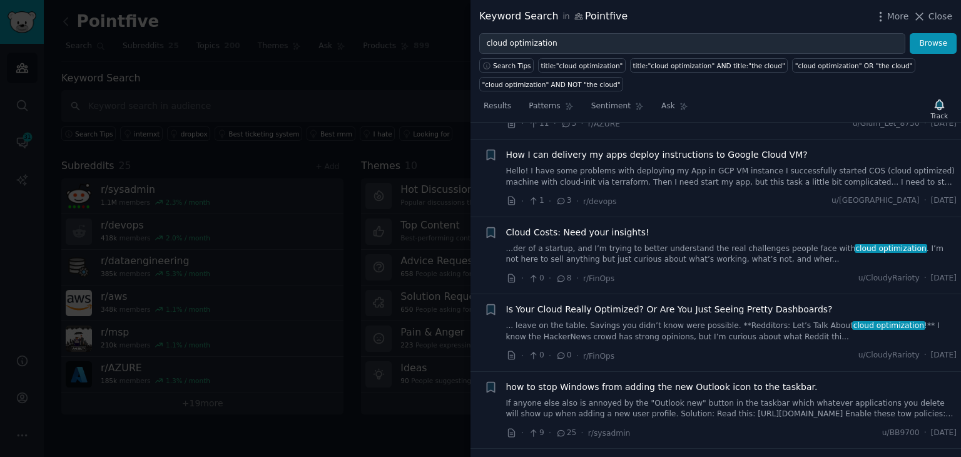
scroll to position [843, 0]
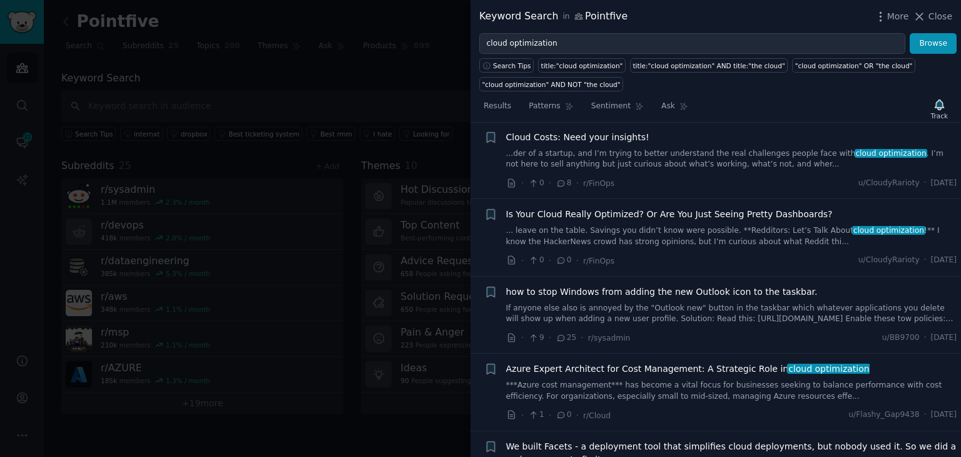
click at [727, 230] on link "... leave on the table. Savings you didn’t know were possible. **Redditors: Let…" at bounding box center [731, 236] width 451 height 22
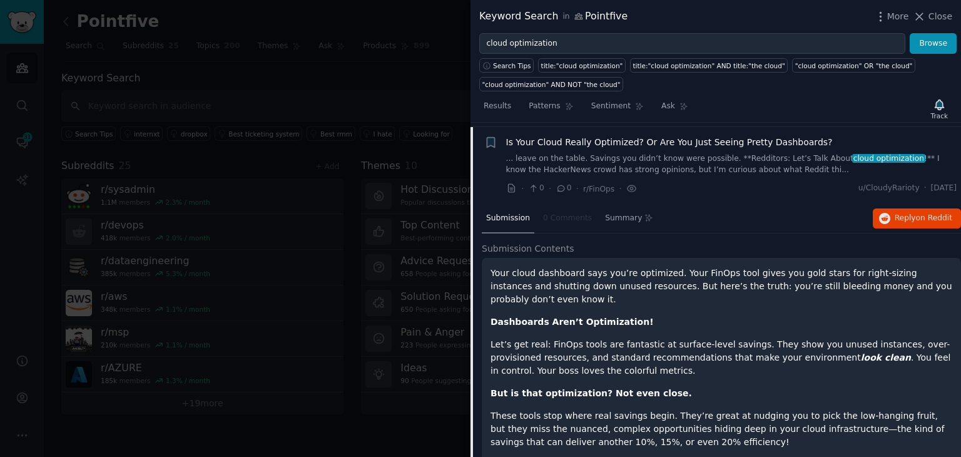
scroll to position [714, 0]
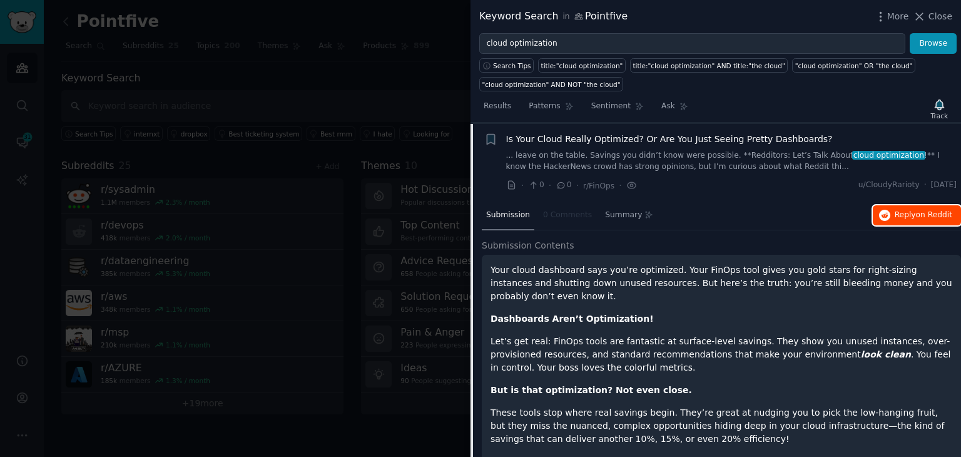
click at [919, 213] on span "on Reddit" at bounding box center [934, 214] width 36 height 9
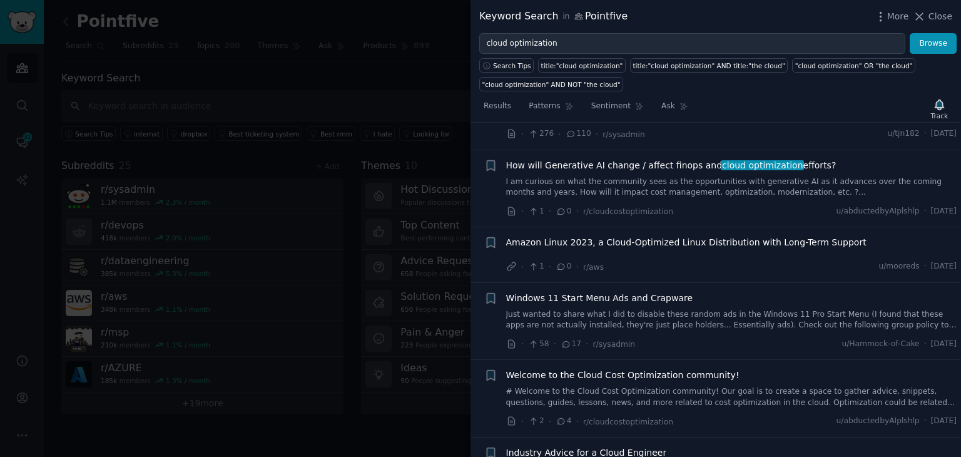
scroll to position [2715, 0]
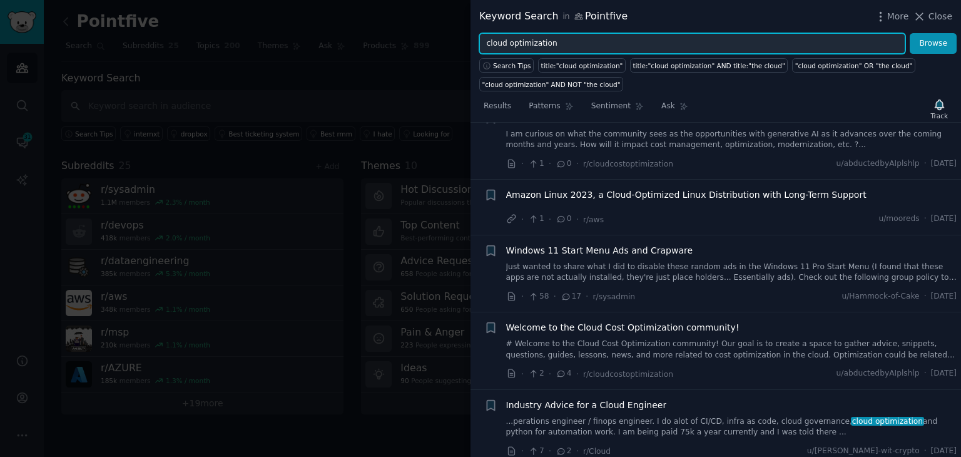
click at [517, 43] on input "cloud optimization" at bounding box center [692, 43] width 426 height 21
type input "cloud cost optimization"
click at [909, 33] on button "Browse" at bounding box center [932, 43] width 47 height 21
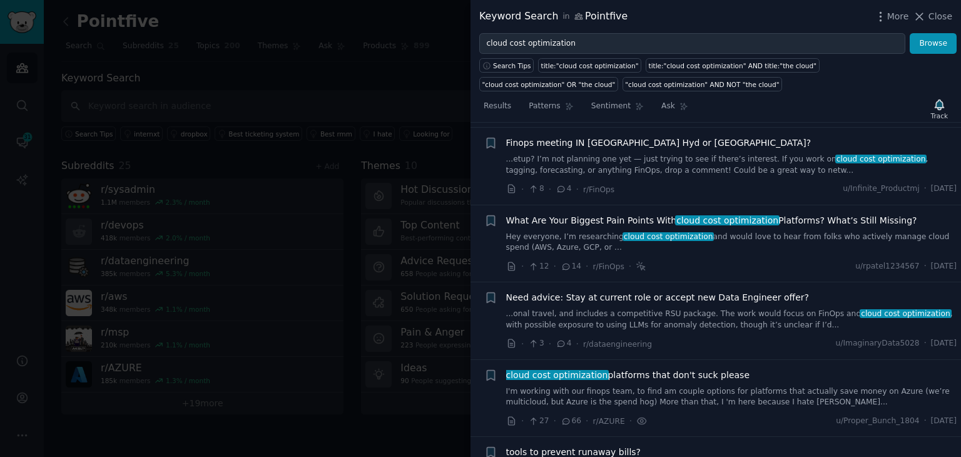
scroll to position [0, 0]
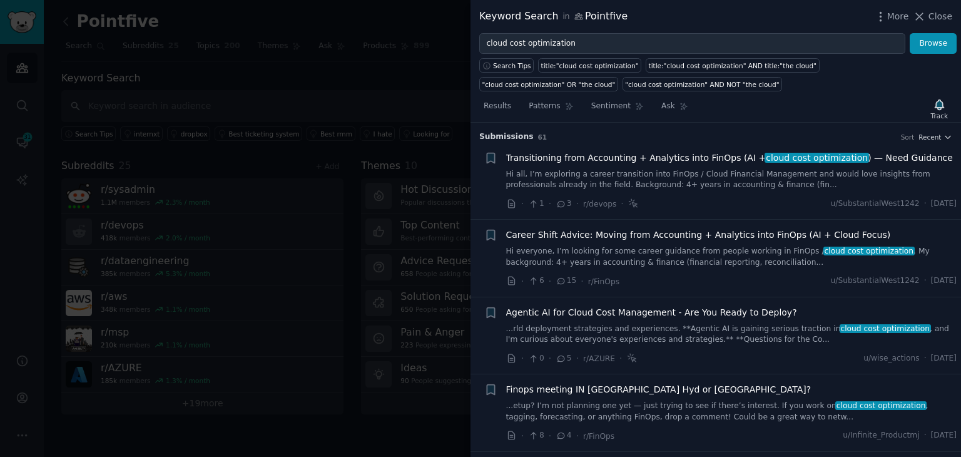
click at [208, 119] on div at bounding box center [480, 228] width 961 height 457
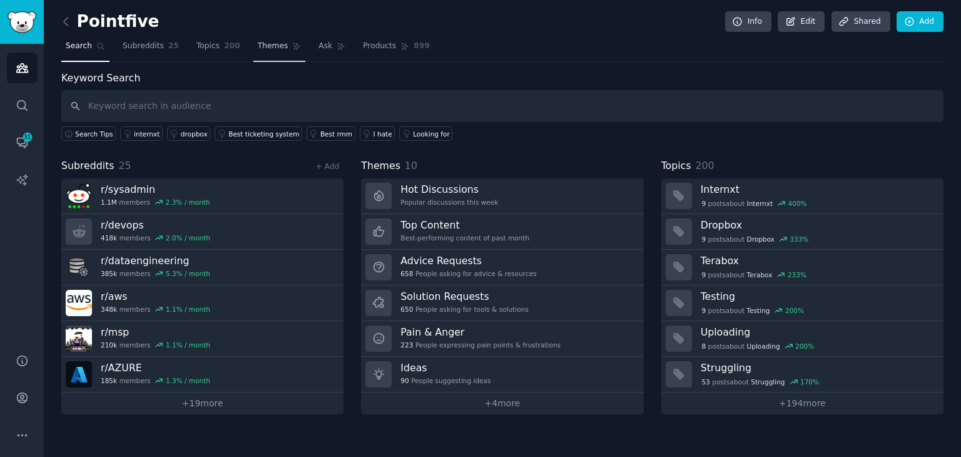
click at [271, 49] on link "Themes" at bounding box center [279, 49] width 53 height 26
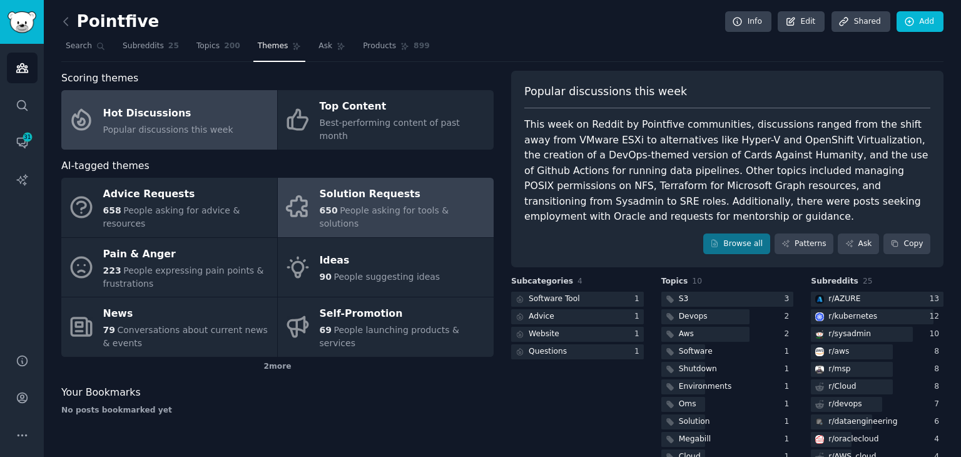
click at [350, 185] on div "Solution Requests" at bounding box center [404, 195] width 168 height 20
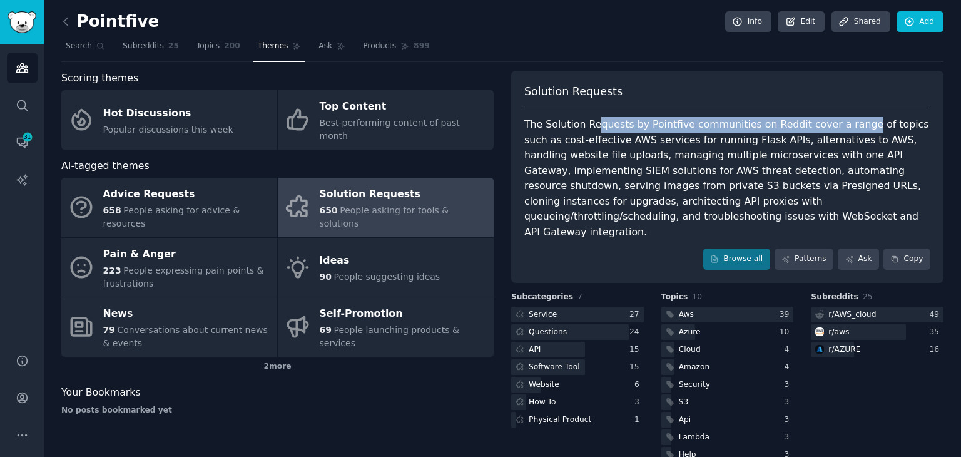
drag, startPoint x: 593, startPoint y: 123, endPoint x: 835, endPoint y: 126, distance: 242.1
click at [835, 126] on div "The Solution Requests by Pointfive communities on Reddit cover a range of topic…" at bounding box center [727, 178] width 406 height 123
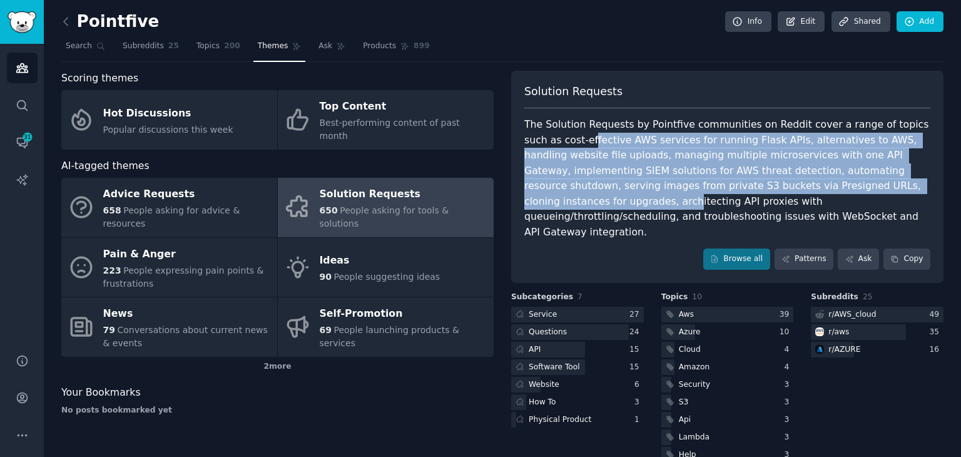
drag, startPoint x: 552, startPoint y: 139, endPoint x: 780, endPoint y: 178, distance: 230.9
click at [838, 186] on div "The Solution Requests by Pointfive communities on Reddit cover a range of topic…" at bounding box center [727, 178] width 406 height 123
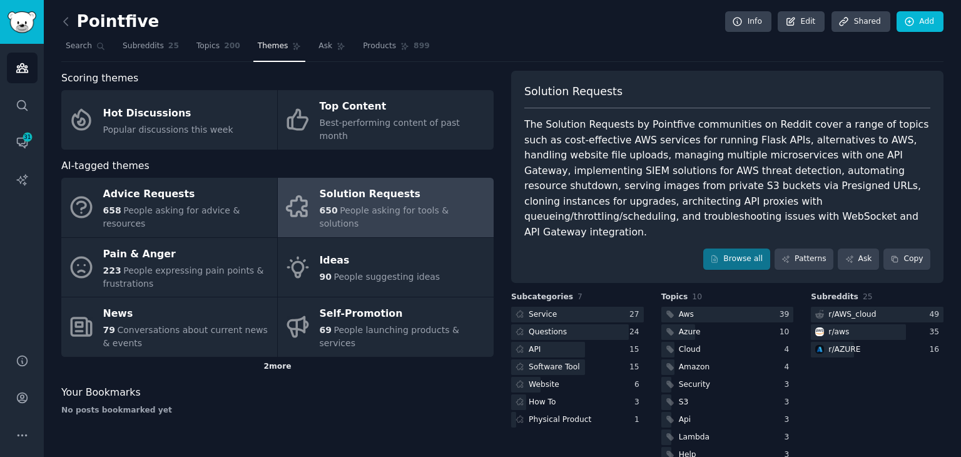
click at [275, 356] on div "2 more" at bounding box center [277, 366] width 432 height 20
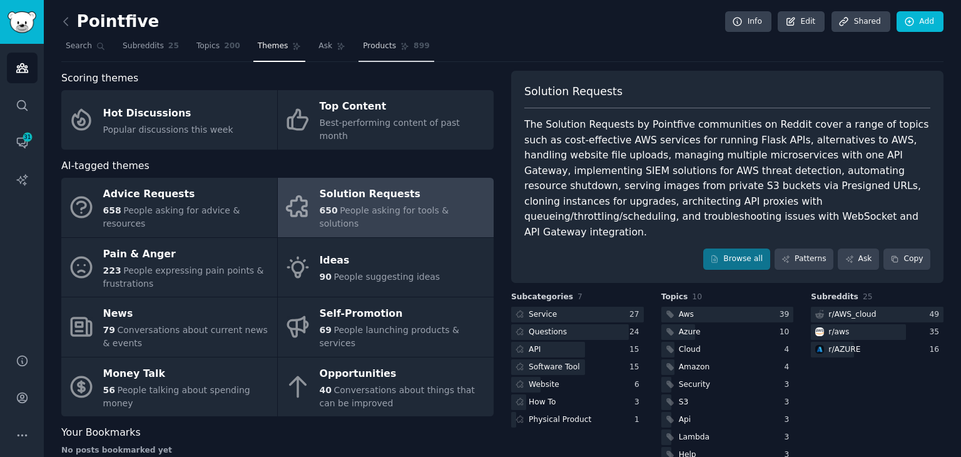
click at [363, 48] on span "Products" at bounding box center [379, 46] width 33 height 11
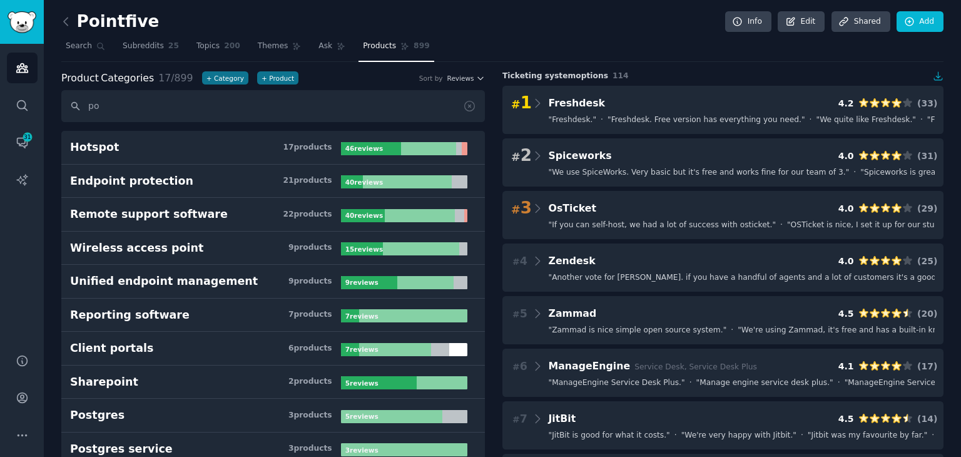
type input "p"
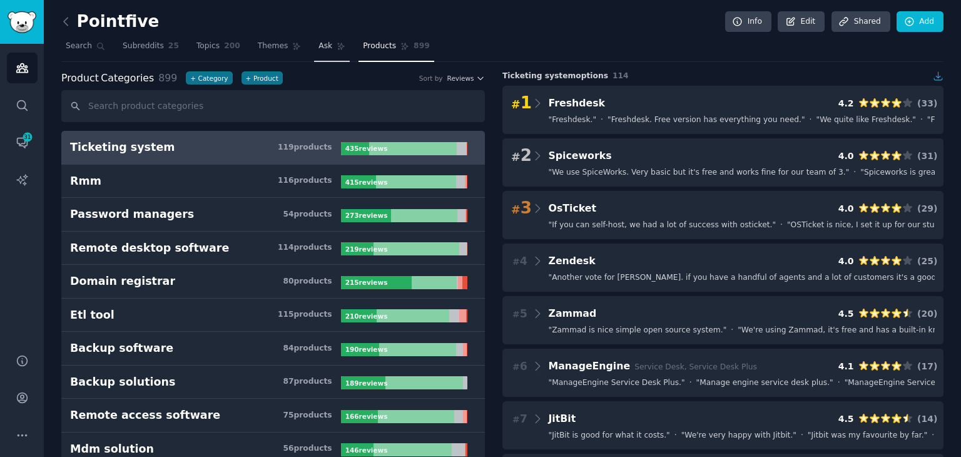
click at [318, 49] on span "Ask" at bounding box center [325, 46] width 14 height 11
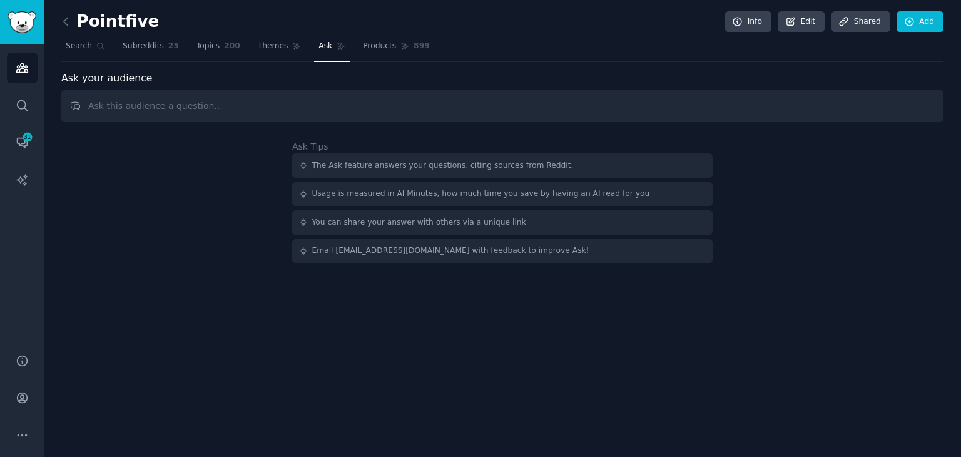
click at [200, 106] on input "text" at bounding box center [502, 106] width 882 height 32
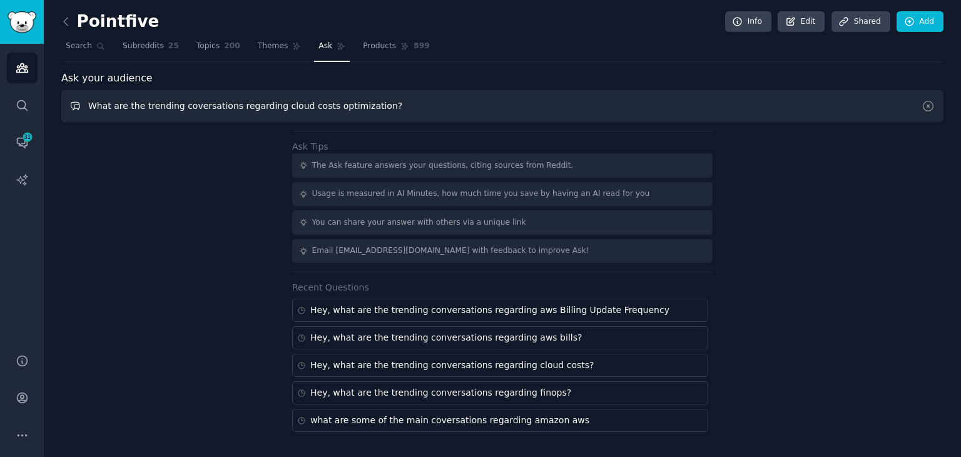
type input "What are the trending coversations regarding cloud costs optimization?"
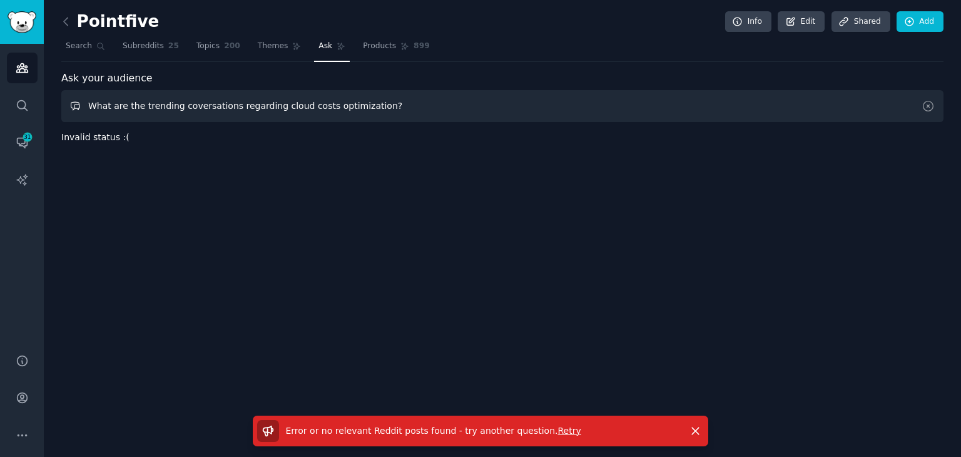
click at [143, 96] on input "What are the trending coversations regarding cloud costs optimization?" at bounding box center [502, 106] width 882 height 32
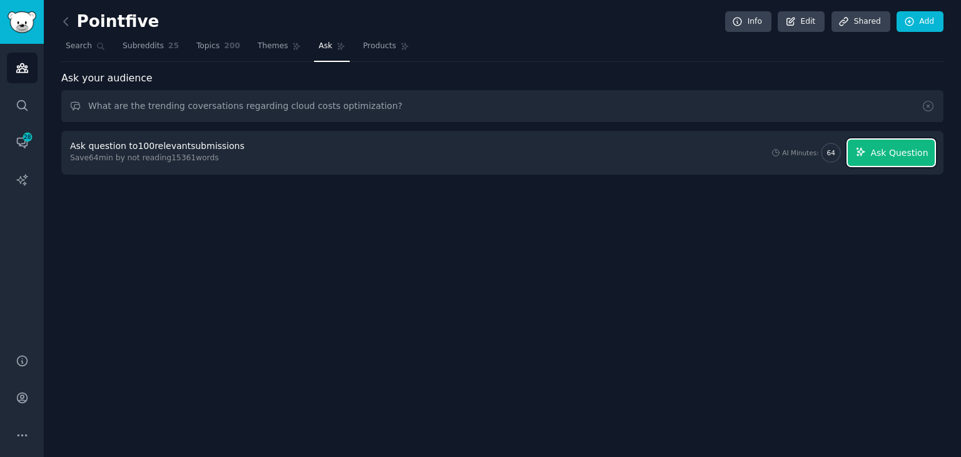
click at [891, 151] on span "Ask Question" at bounding box center [899, 152] width 58 height 13
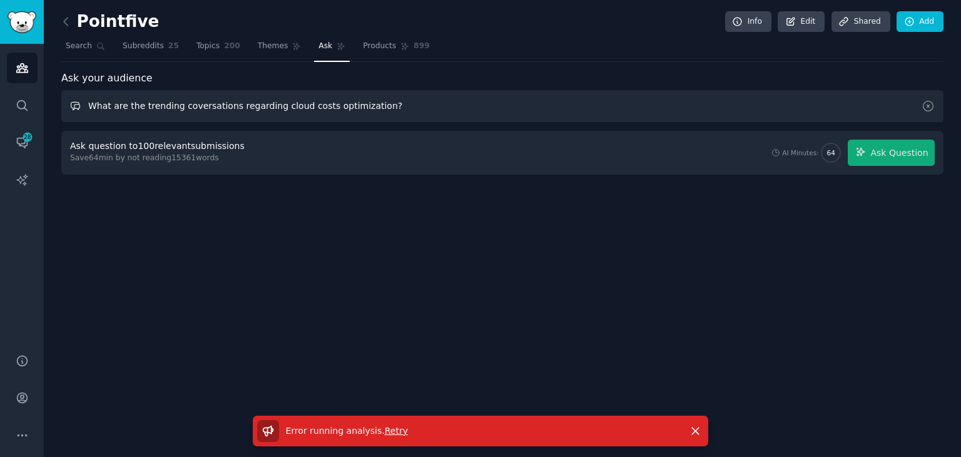
click at [266, 102] on input "What are the trending coversations regarding cloud costs optimization?" at bounding box center [502, 106] width 882 height 32
click at [225, 102] on input "What are the trending coversations regarding cloud costs optimization?" at bounding box center [502, 106] width 882 height 32
click at [245, 106] on input "What are the trending coversations regarding cloud costs optimization?" at bounding box center [502, 106] width 882 height 32
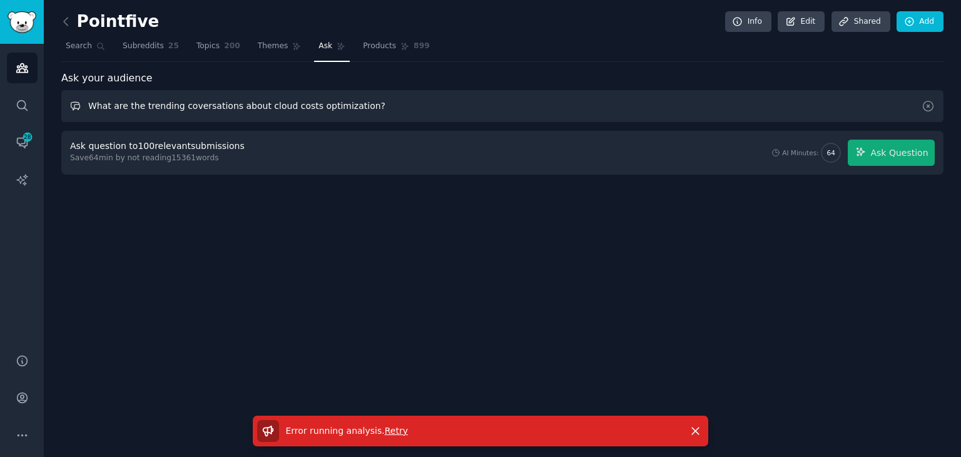
click at [337, 104] on input "What are the trending coversations about cloud costs optimization?" at bounding box center [502, 106] width 882 height 32
type input "What are the trending coversations about cloud costs ?"
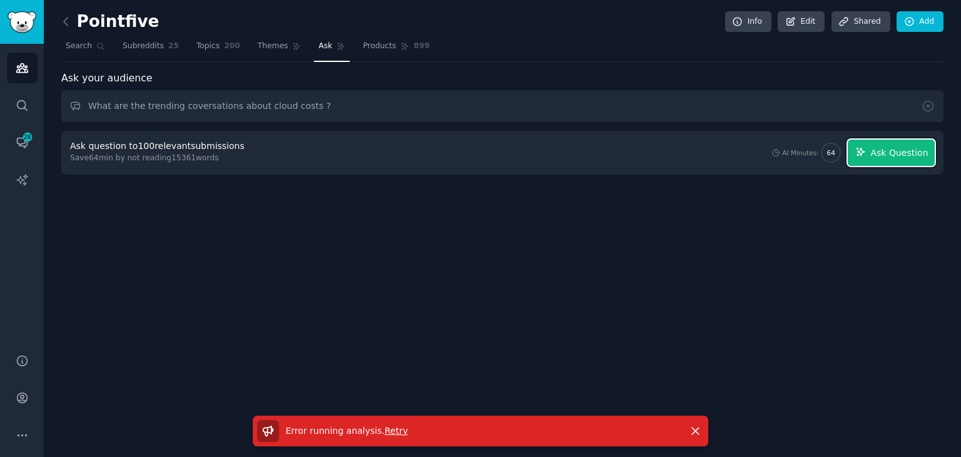
click at [881, 152] on span "Ask Question" at bounding box center [899, 152] width 58 height 13
click at [253, 52] on link "Themes" at bounding box center [279, 49] width 53 height 26
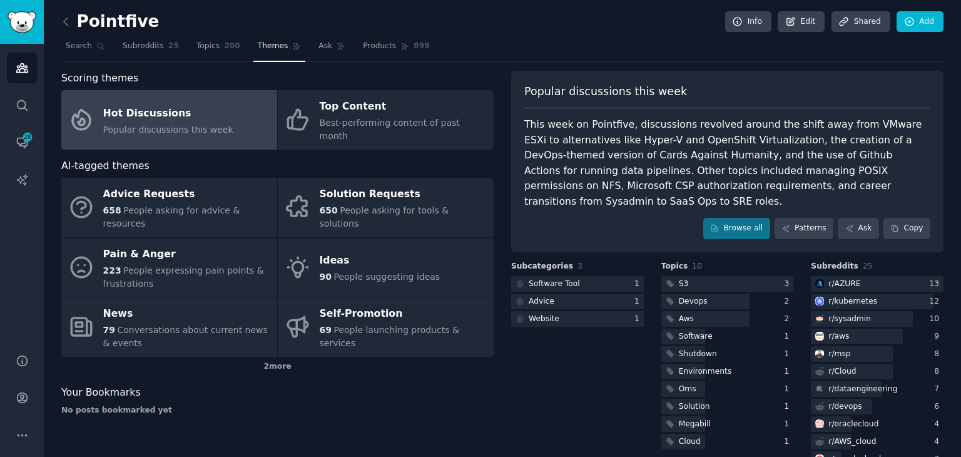
click at [206, 35] on div "Pointfive Info Edit Share d Add" at bounding box center [502, 24] width 882 height 26
click at [202, 43] on span "Topics" at bounding box center [207, 46] width 23 height 11
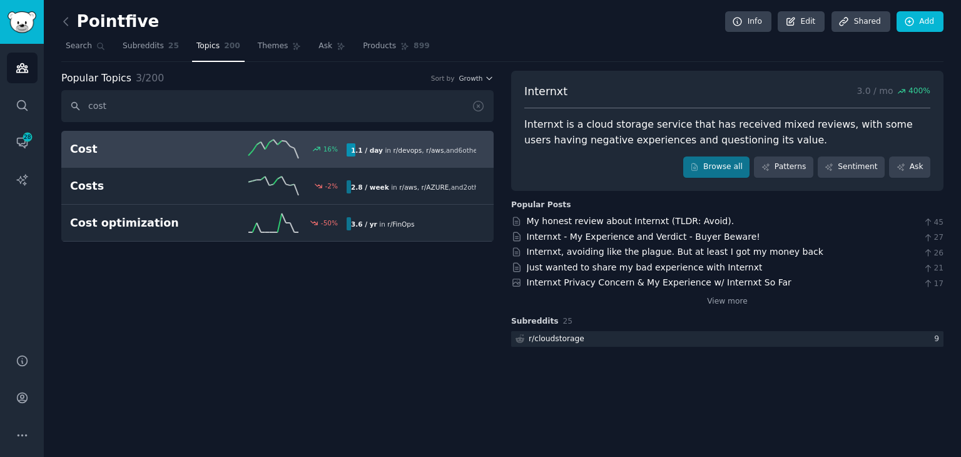
click at [98, 139] on div "Cost 16 % 1.1 / day in r/ devops , r/ aws , and 6 other s" at bounding box center [277, 148] width 415 height 19
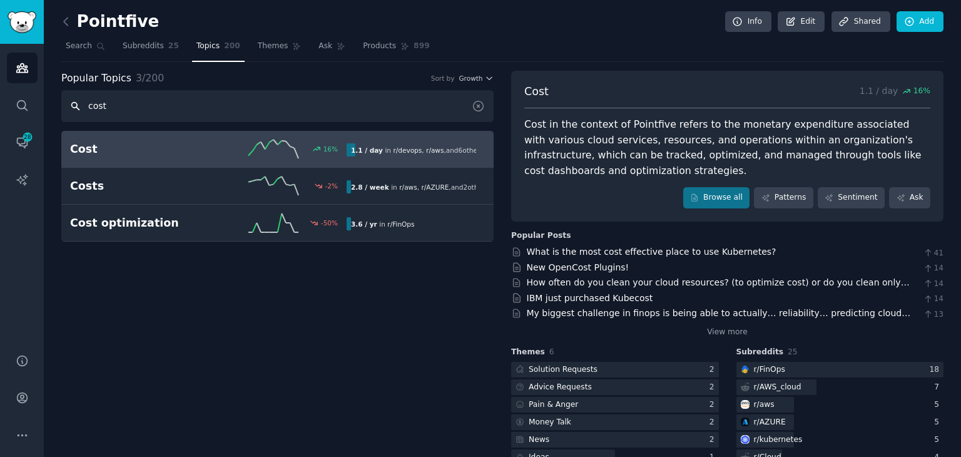
drag, startPoint x: 120, startPoint y: 103, endPoint x: 0, endPoint y: 99, distance: 120.1
click at [0, 99] on div "Audiences Search Conversations 28 AI Reports Help Account More Pointfive Info E…" at bounding box center [480, 228] width 961 height 457
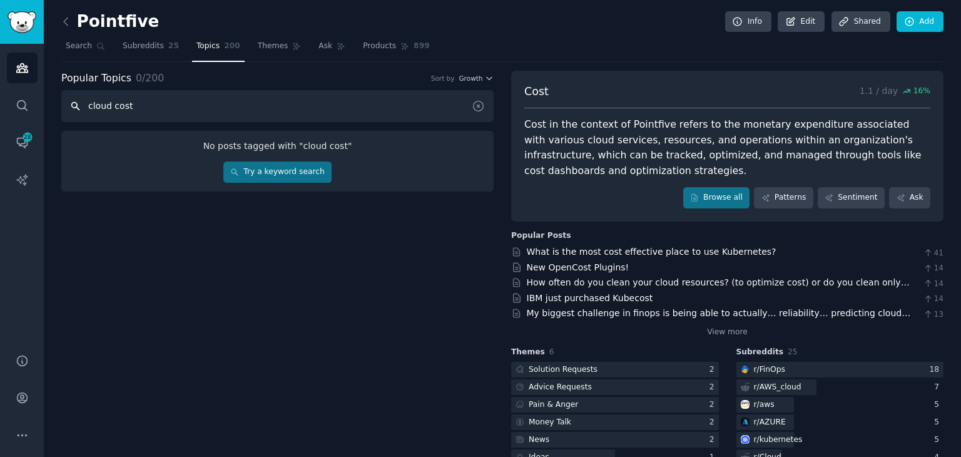
type input "cloud cost"
click at [258, 118] on input "cloud cost" at bounding box center [277, 106] width 432 height 32
drag, startPoint x: 212, startPoint y: 108, endPoint x: 0, endPoint y: 88, distance: 212.9
click at [0, 88] on div "Audiences Audiences Search Conversations 28 AI Reports Help Account More Pointf…" at bounding box center [480, 228] width 961 height 457
click at [152, 44] on span "Subreddits" at bounding box center [143, 46] width 41 height 11
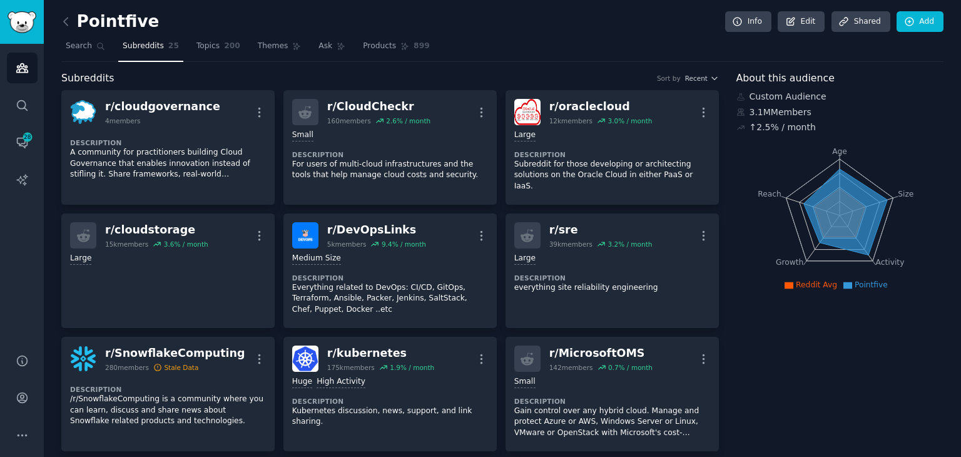
click at [236, 41] on nav "Search Subreddits 25 Topics 200 Themes Ask Products 899" at bounding box center [502, 49] width 882 height 26
click at [224, 43] on span "200" at bounding box center [232, 46] width 16 height 11
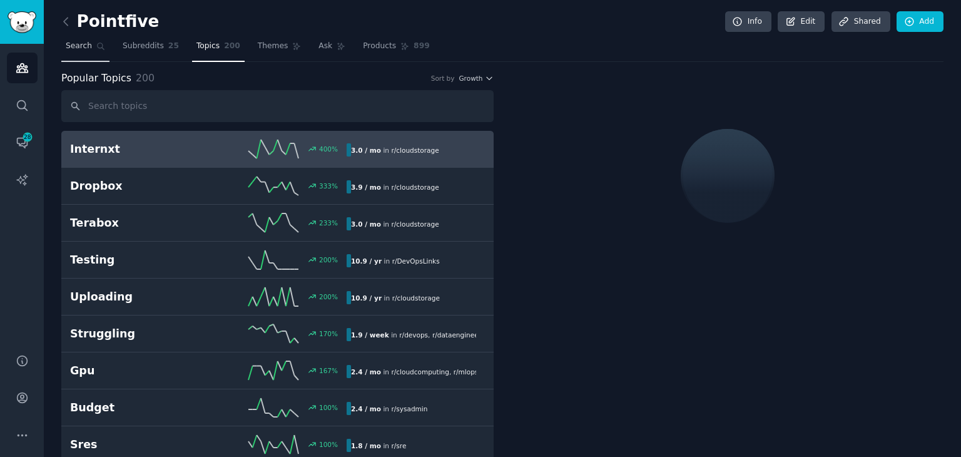
click at [71, 43] on span "Search" at bounding box center [79, 46] width 26 height 11
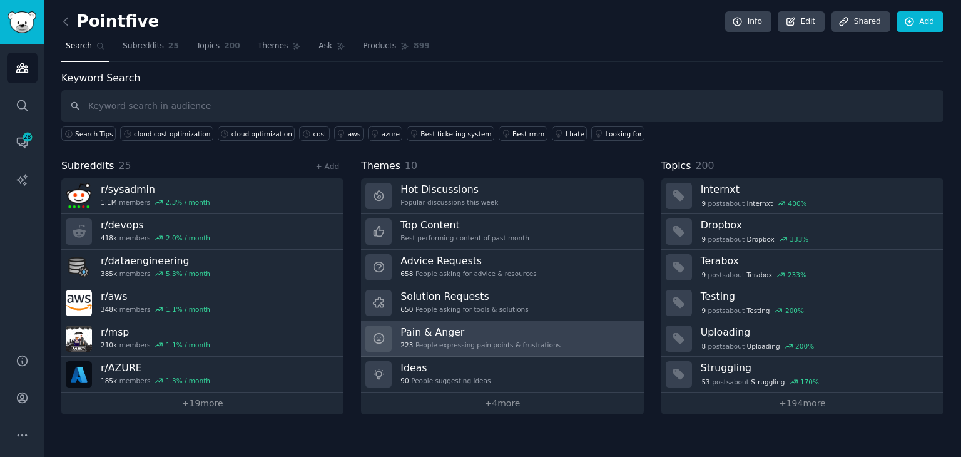
click at [492, 331] on h3 "Pain & Anger" at bounding box center [480, 331] width 160 height 13
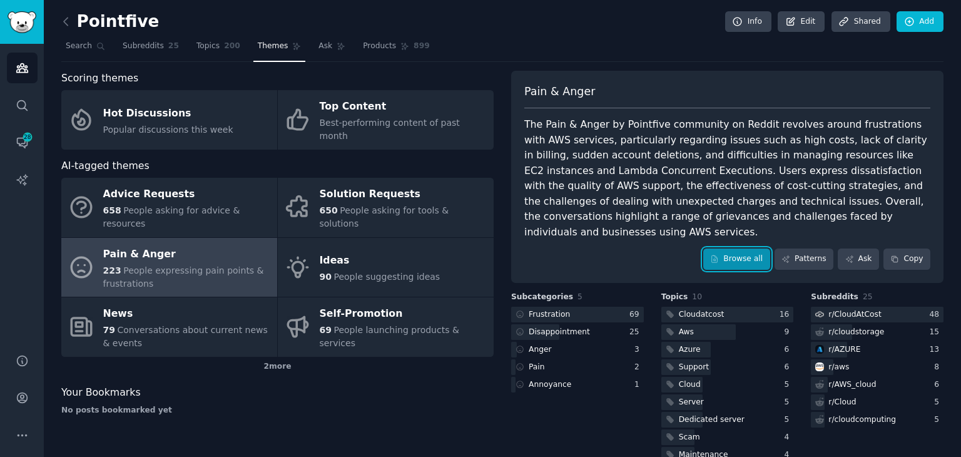
click at [731, 248] on link "Browse all" at bounding box center [736, 258] width 67 height 21
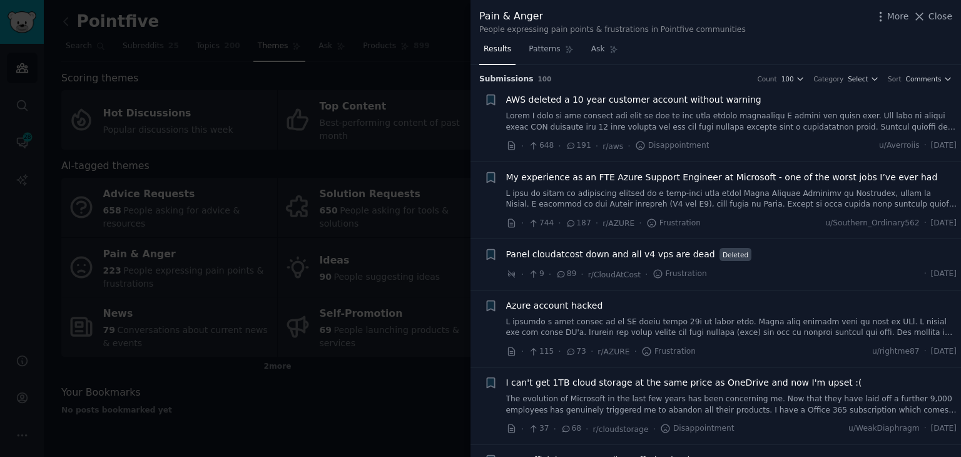
click at [873, 76] on icon "button" at bounding box center [874, 78] width 9 height 9
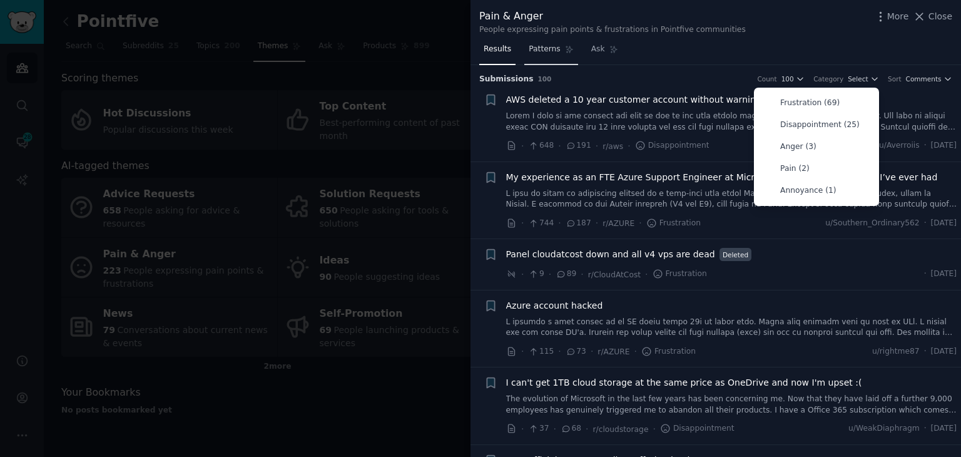
click at [544, 52] on span "Patterns" at bounding box center [543, 49] width 31 height 11
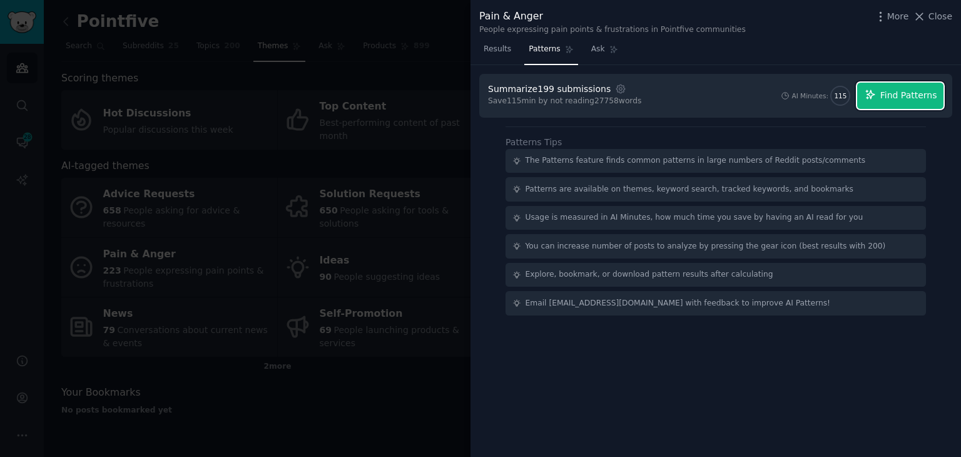
click at [915, 96] on span "Find Patterns" at bounding box center [908, 95] width 57 height 13
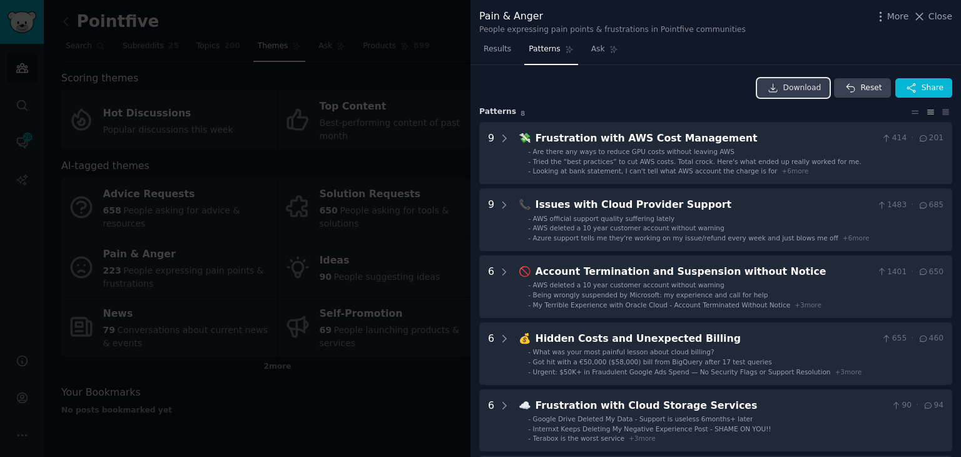
click at [791, 89] on span "Download" at bounding box center [802, 88] width 38 height 11
